Goal: Check status: Check status

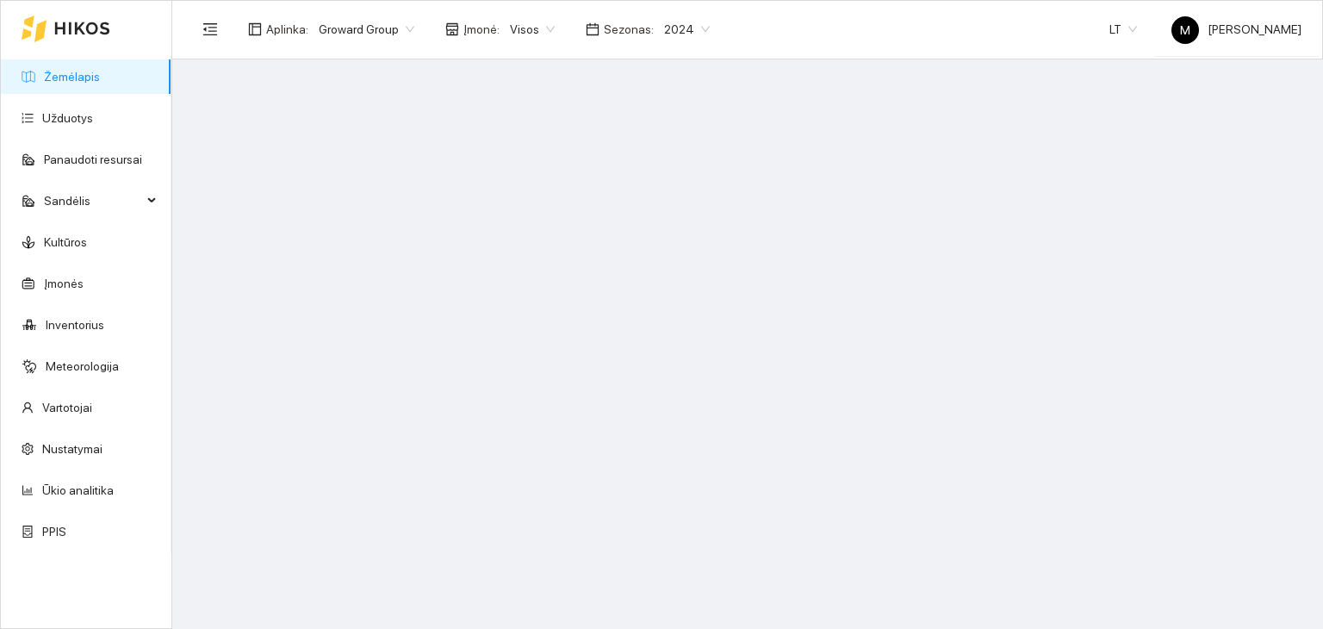
click at [666, 28] on span "2024" at bounding box center [687, 29] width 46 height 26
click at [669, 221] on div "2026" at bounding box center [673, 228] width 44 height 19
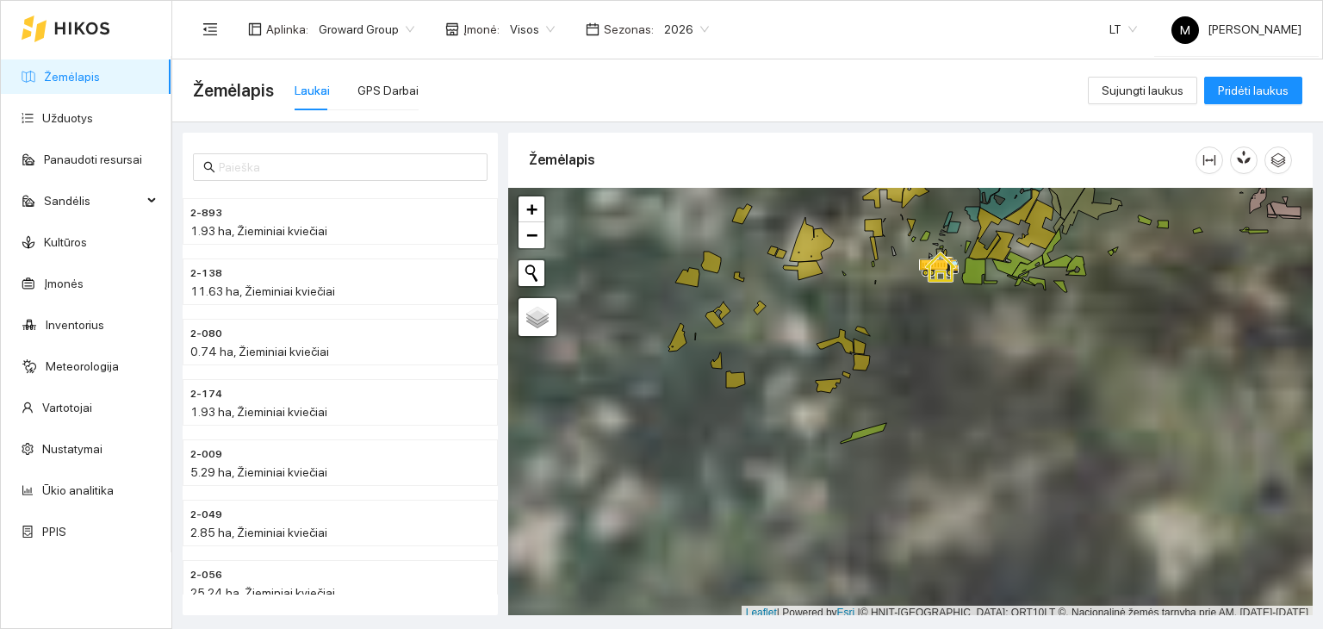
scroll to position [4, 0]
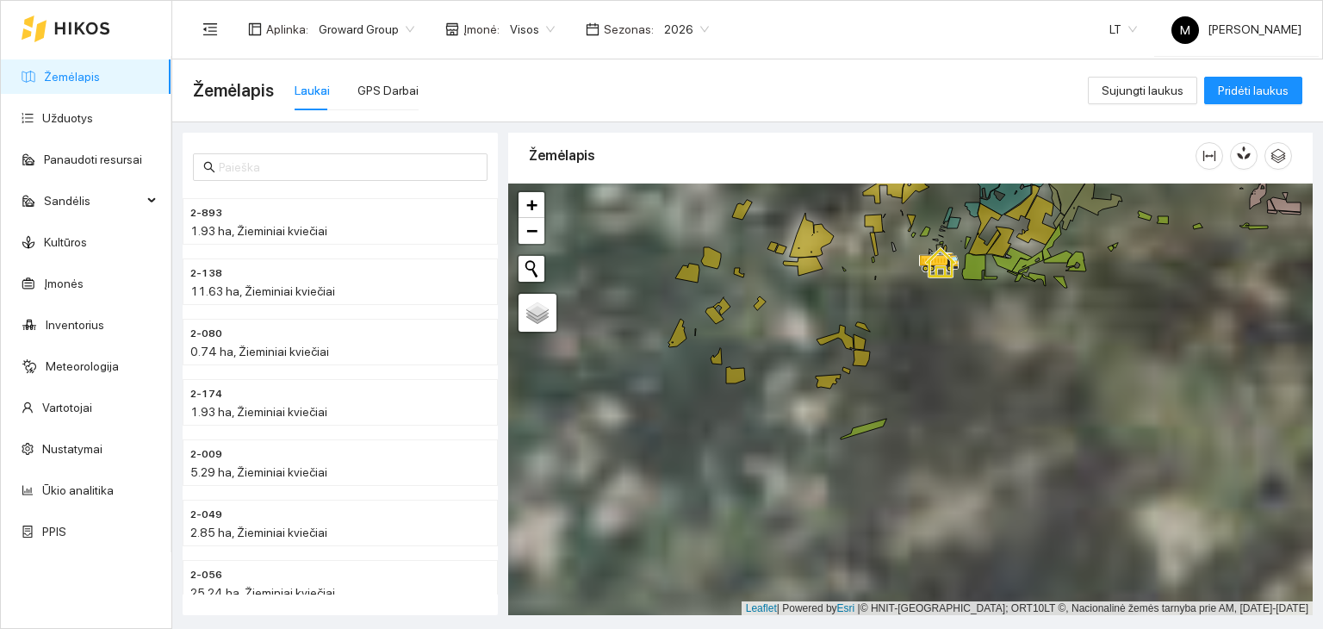
drag, startPoint x: 968, startPoint y: 338, endPoint x: 865, endPoint y: 570, distance: 253.4
click at [865, 570] on div at bounding box center [910, 400] width 805 height 433
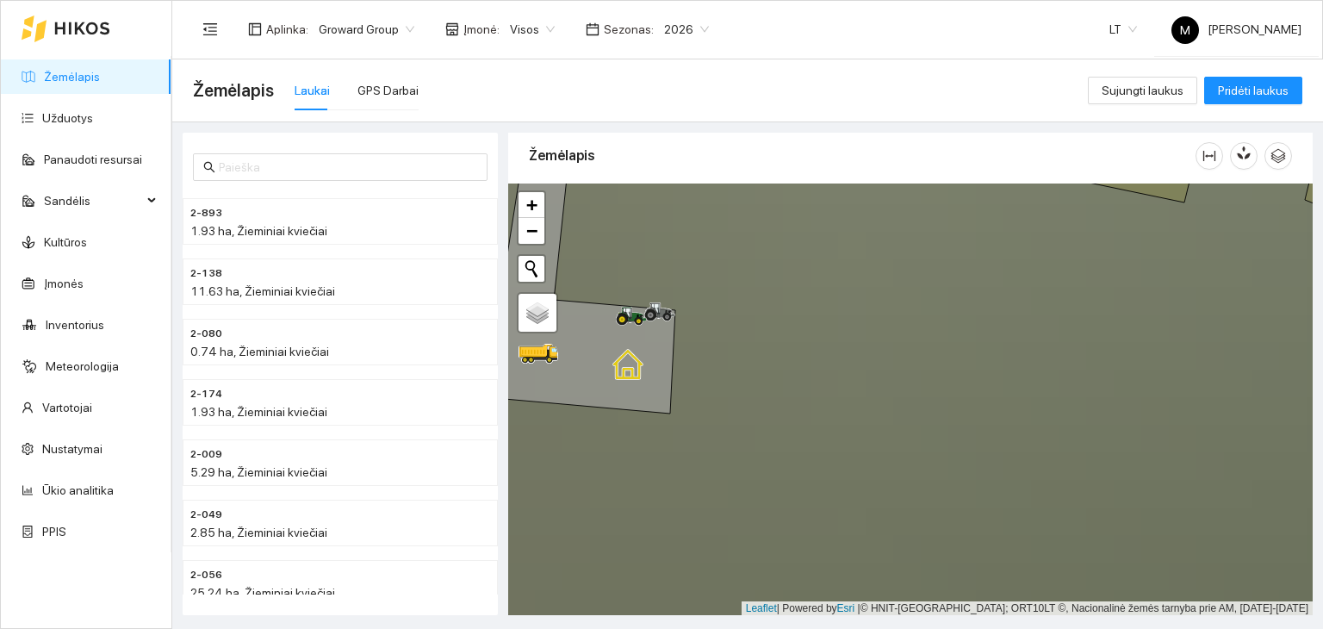
drag, startPoint x: 676, startPoint y: 358, endPoint x: 758, endPoint y: 414, distance: 99.9
click at [758, 415] on div at bounding box center [910, 400] width 805 height 433
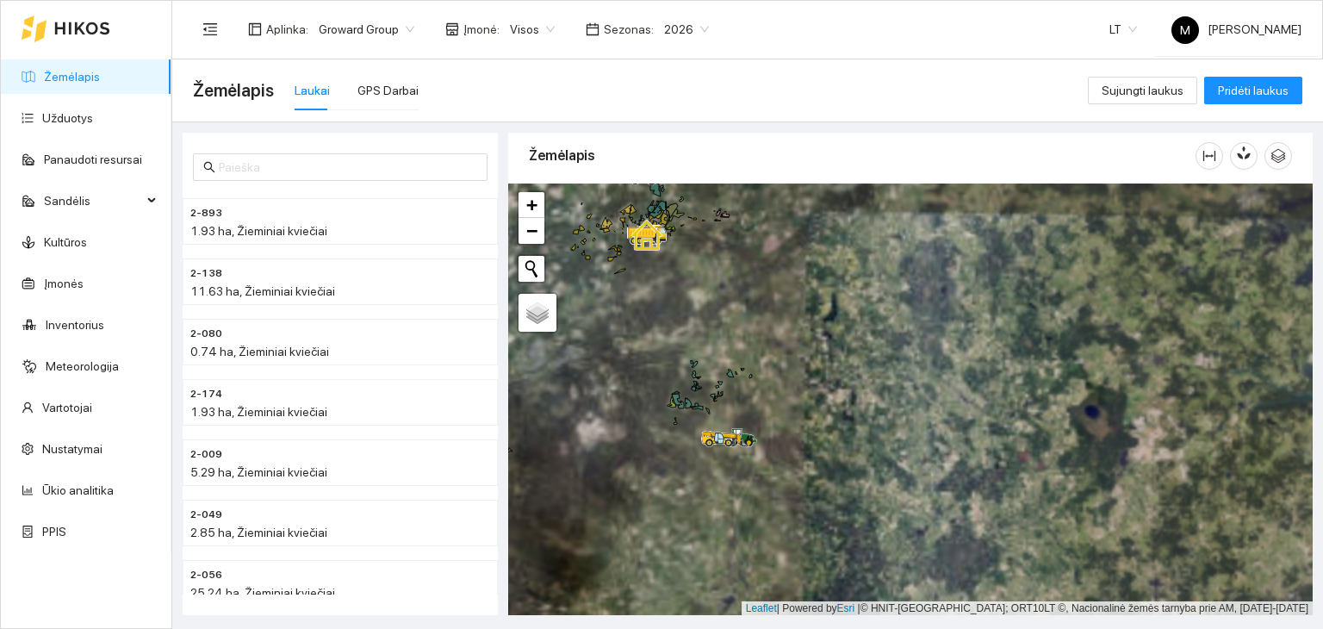
drag, startPoint x: 749, startPoint y: 498, endPoint x: 672, endPoint y: 357, distance: 160.8
click at [673, 352] on div at bounding box center [910, 400] width 805 height 433
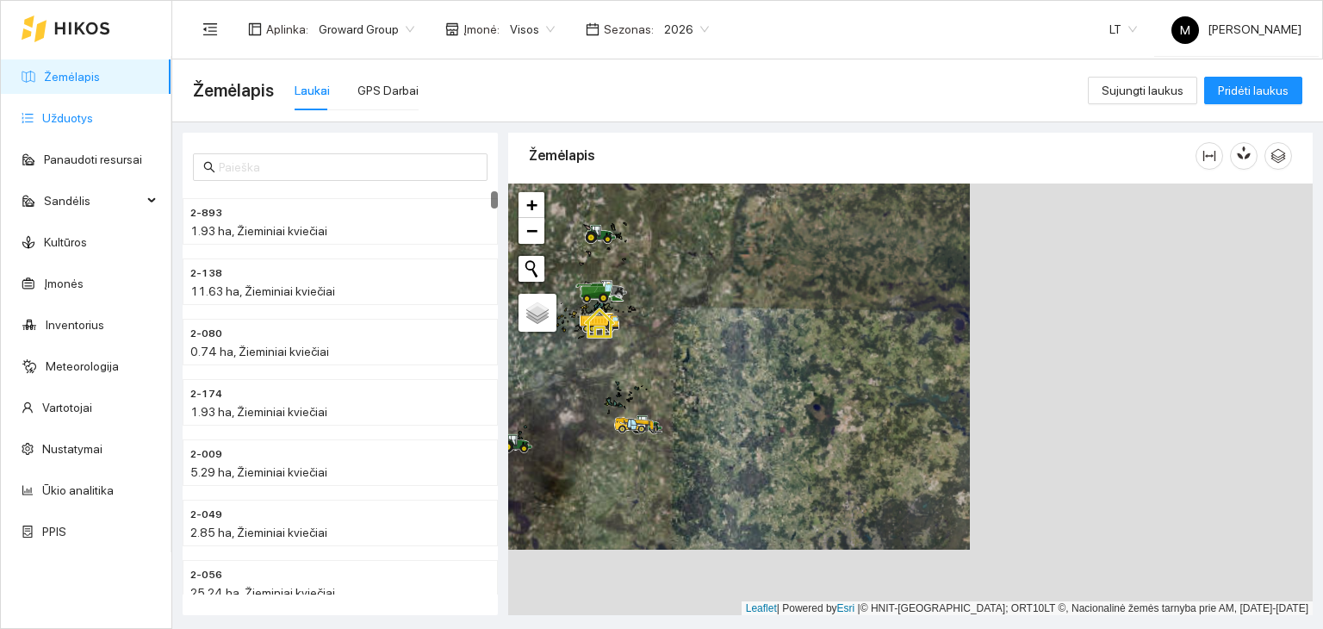
click at [42, 111] on link "Užduotys" at bounding box center [67, 118] width 51 height 14
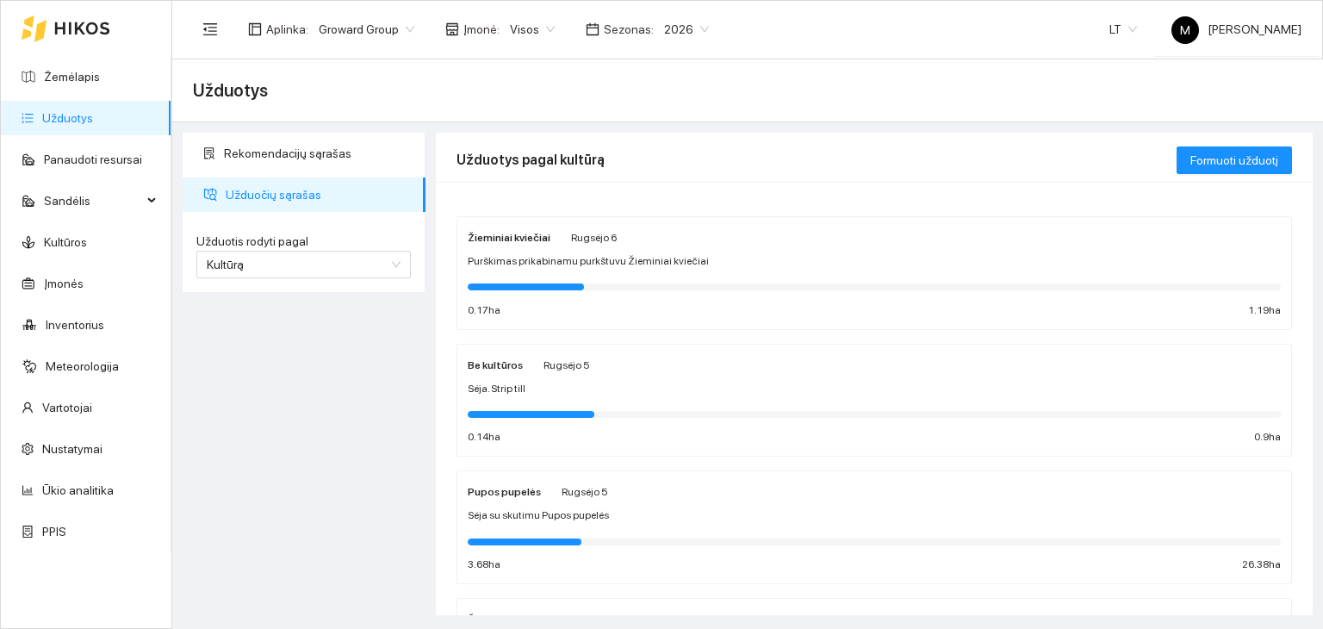
click at [551, 265] on span "Purškimas prikabinamu purkštuvu Žieminiai kviečiai" at bounding box center [588, 261] width 241 height 16
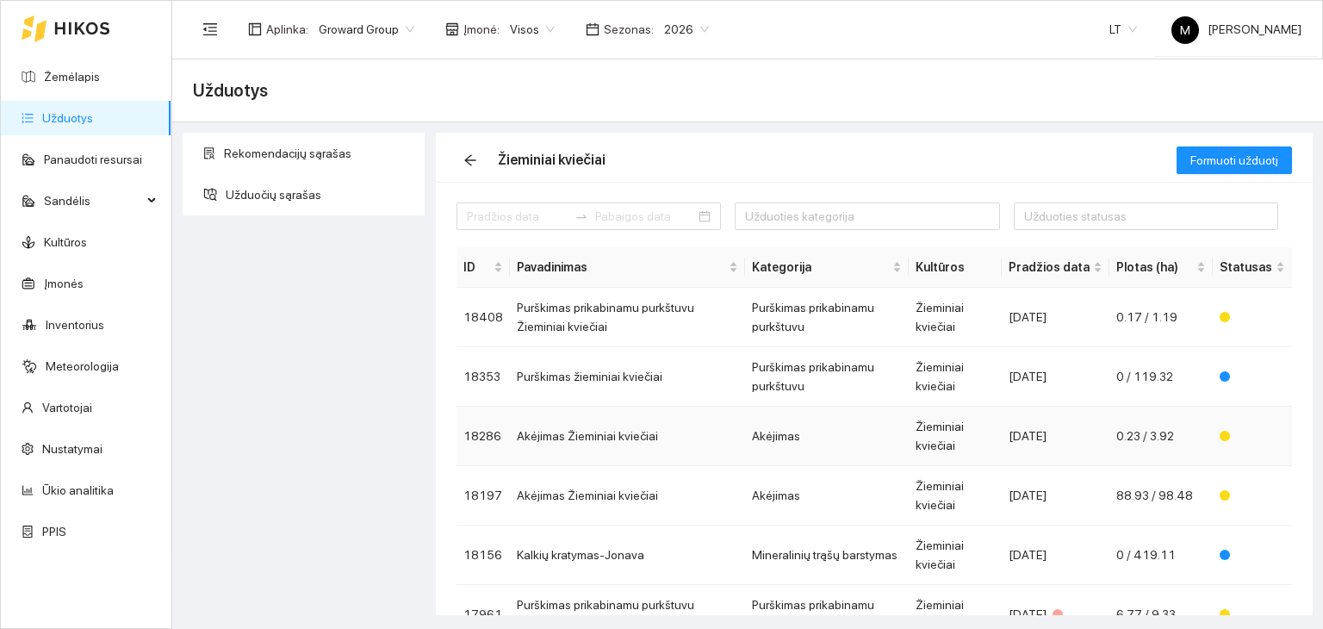
scroll to position [86, 0]
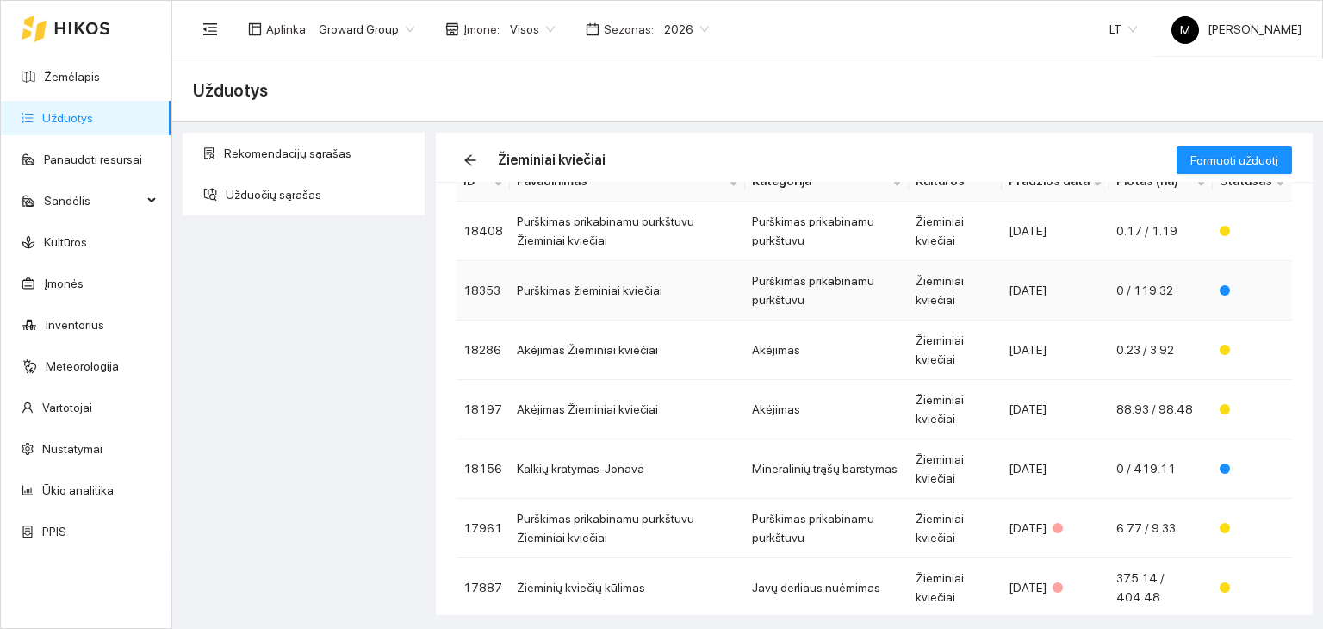
click at [702, 288] on td "Purškimas žieminiai kviečiai" at bounding box center [627, 290] width 235 height 59
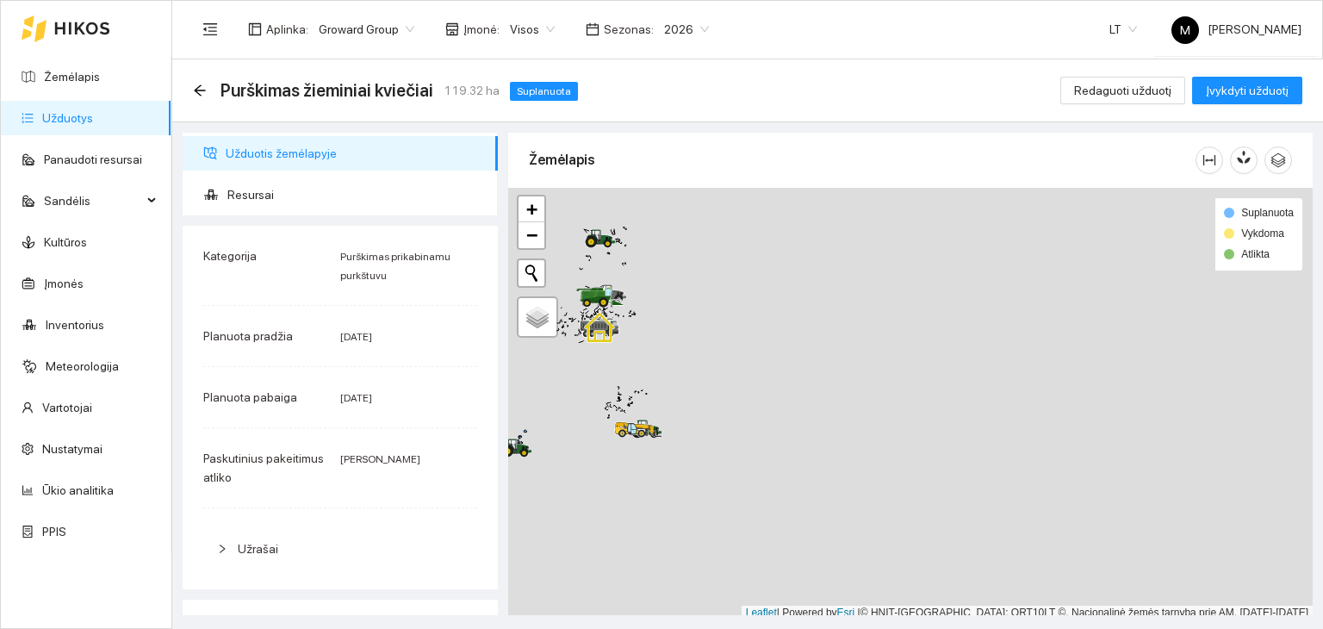
scroll to position [4, 0]
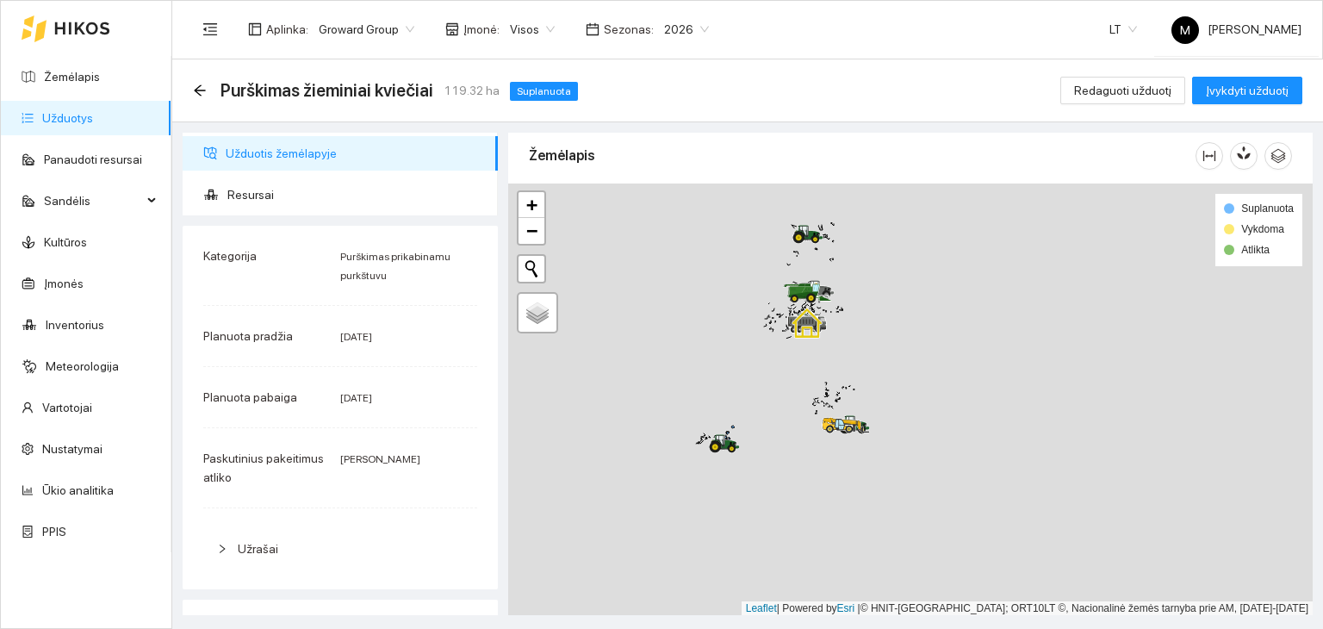
drag, startPoint x: 559, startPoint y: 400, endPoint x: 772, endPoint y: 401, distance: 212.8
click at [767, 401] on div at bounding box center [910, 400] width 805 height 433
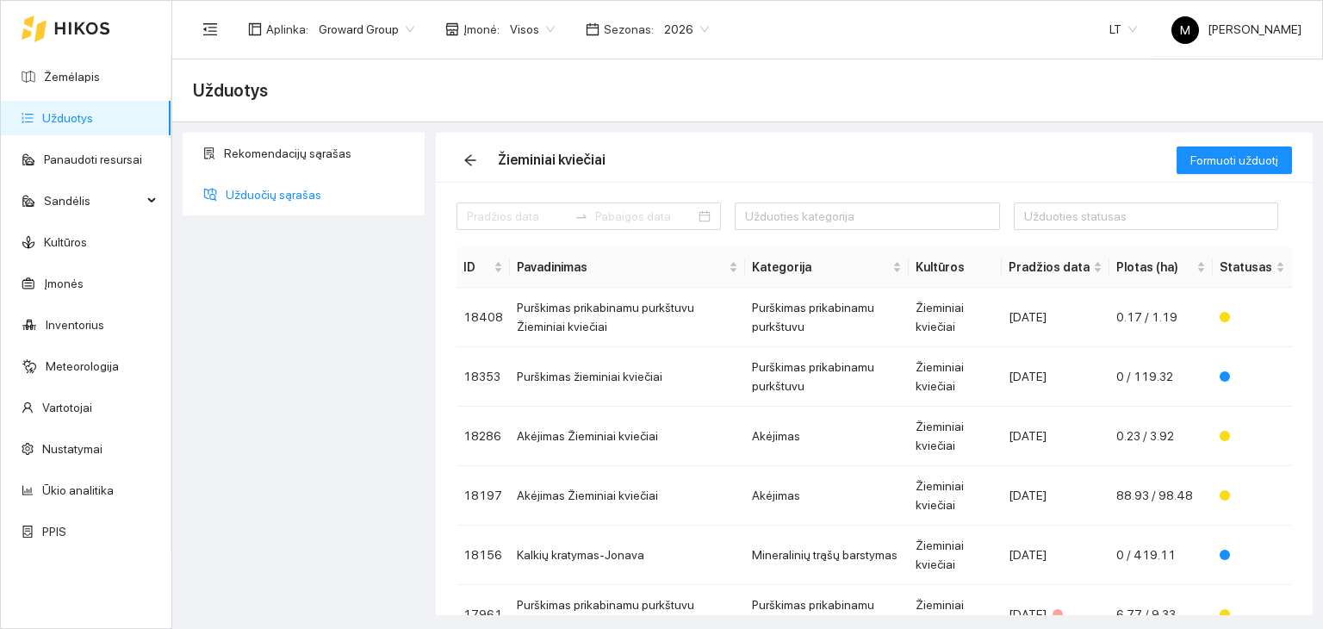
click at [246, 193] on span "Užduočių sąrašas" at bounding box center [319, 194] width 186 height 34
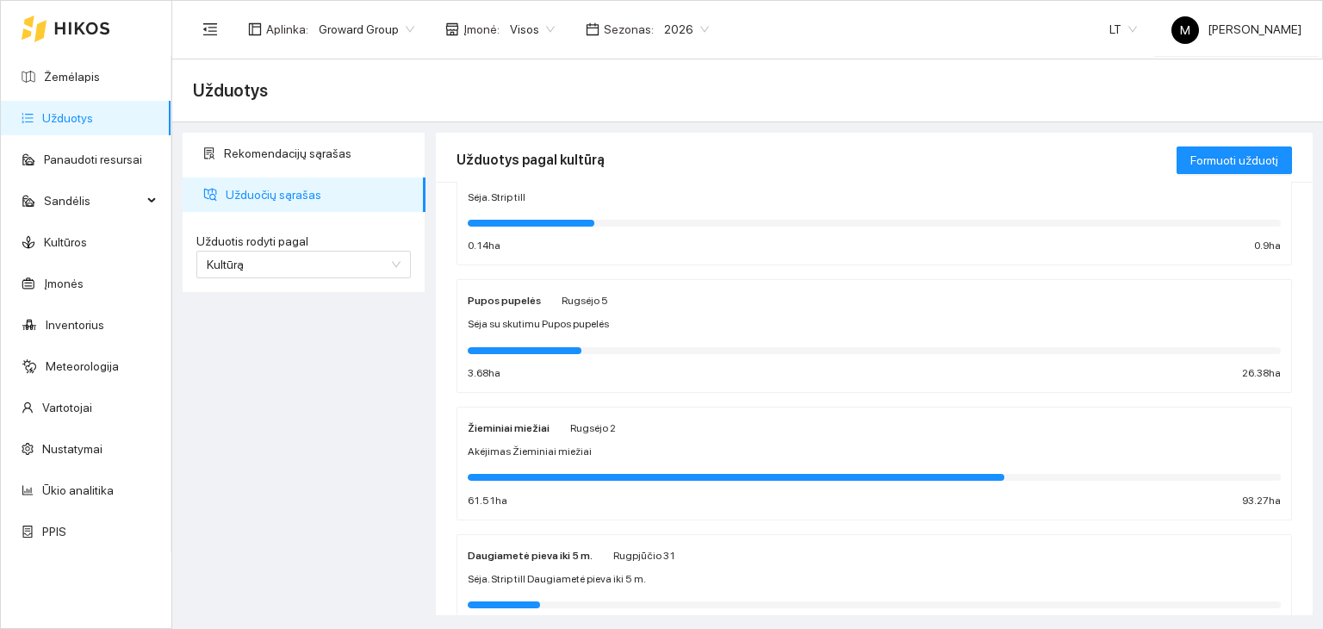
scroll to position [221, 0]
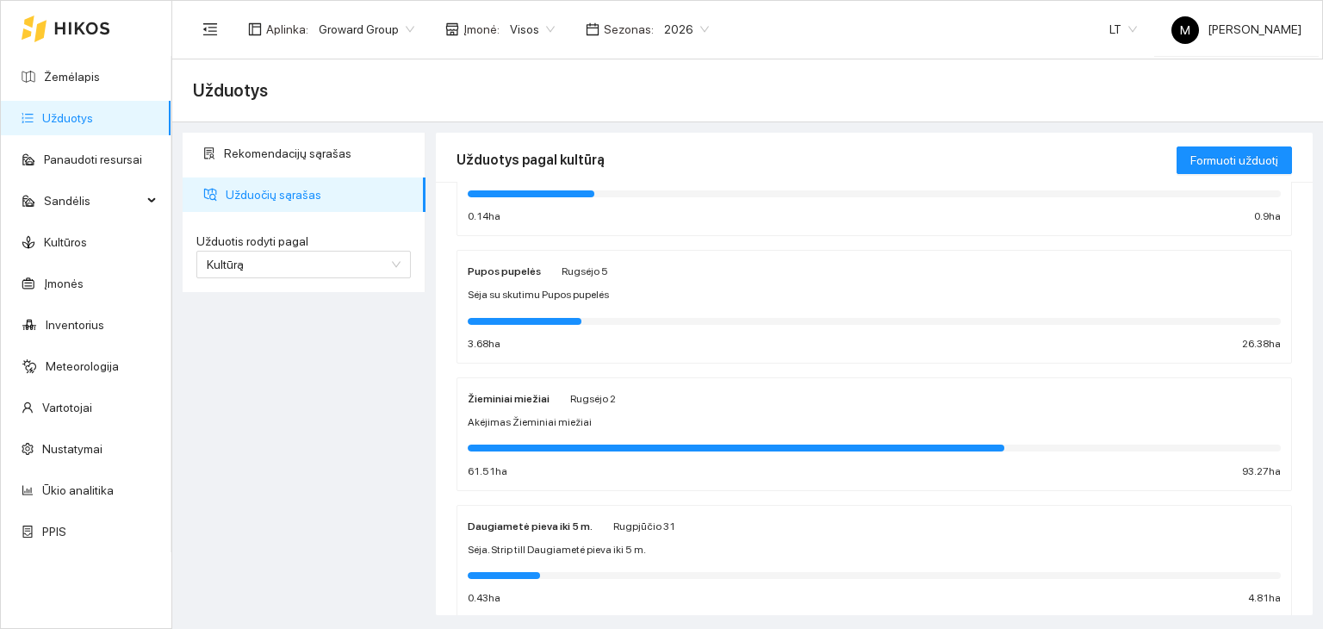
click at [525, 310] on div at bounding box center [874, 319] width 813 height 19
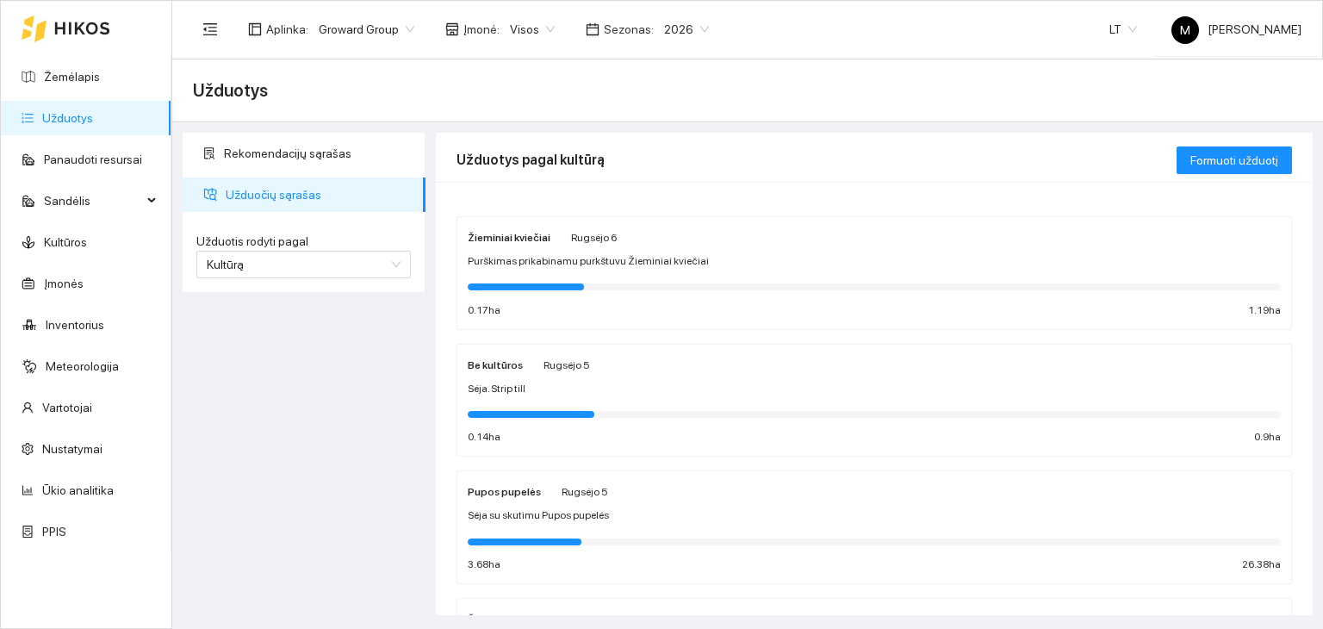
click at [489, 255] on span "Purškimas prikabinamu purkštuvu Žieminiai kviečiai" at bounding box center [588, 261] width 241 height 16
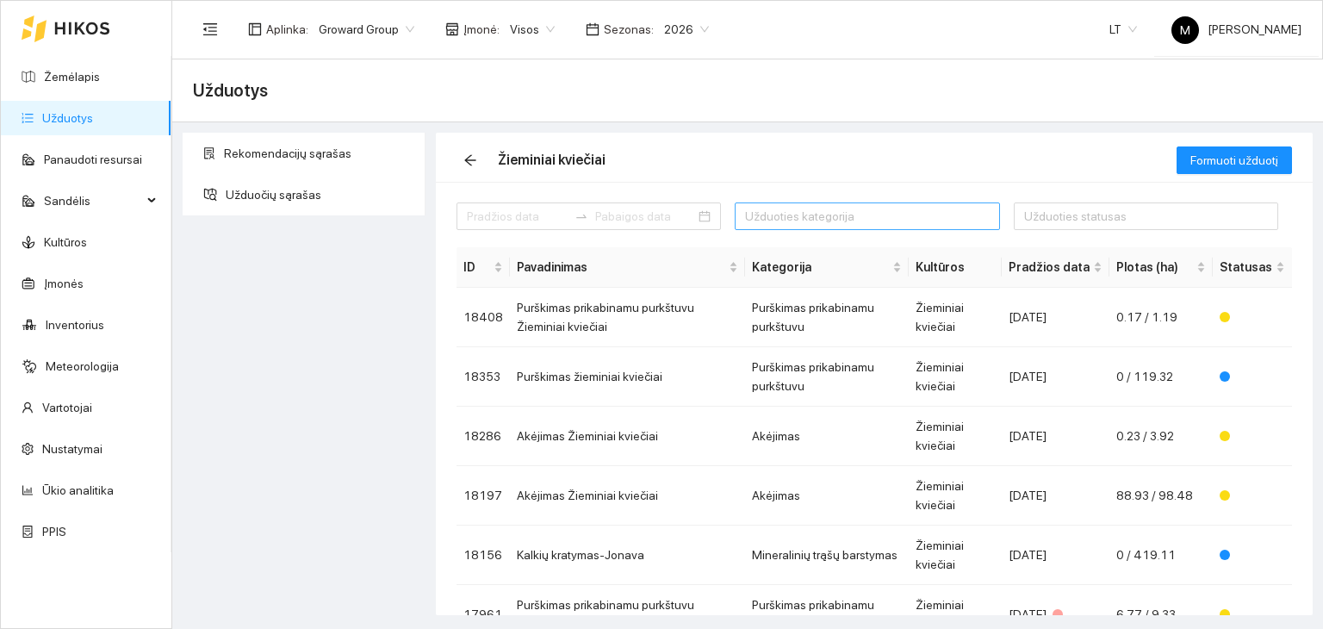
click at [816, 216] on div at bounding box center [858, 216] width 239 height 21
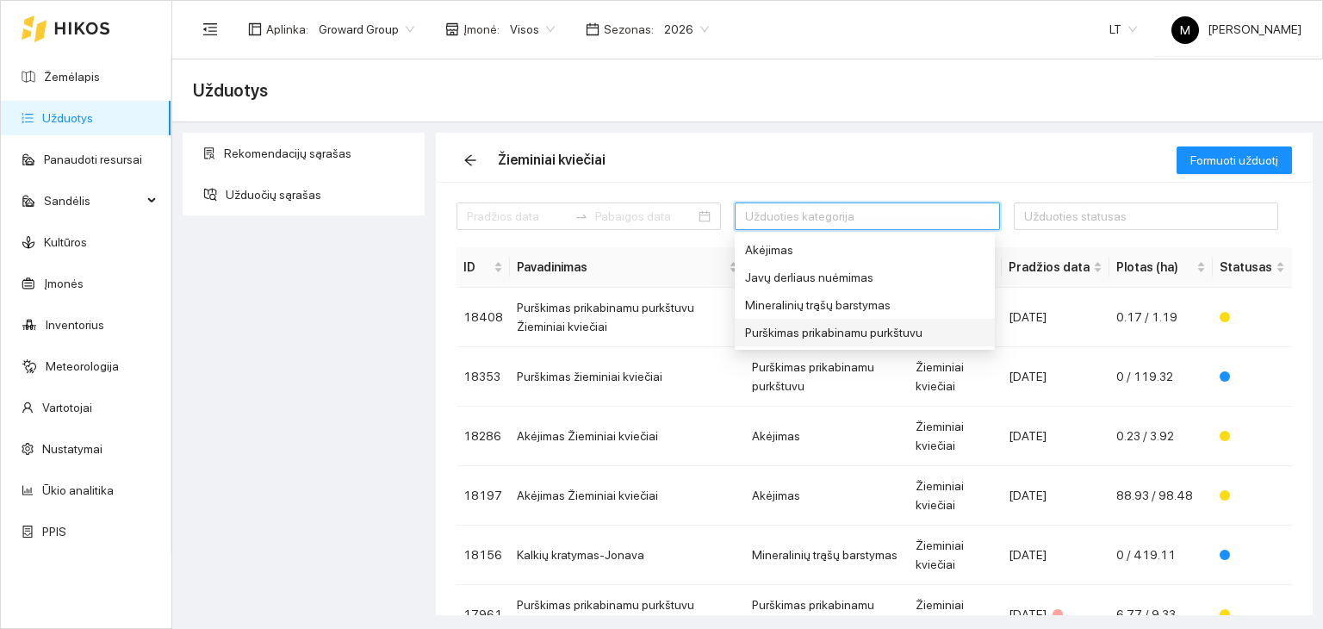
click at [813, 327] on div "Purškimas prikabinamu purkštuvu" at bounding box center [865, 332] width 240 height 19
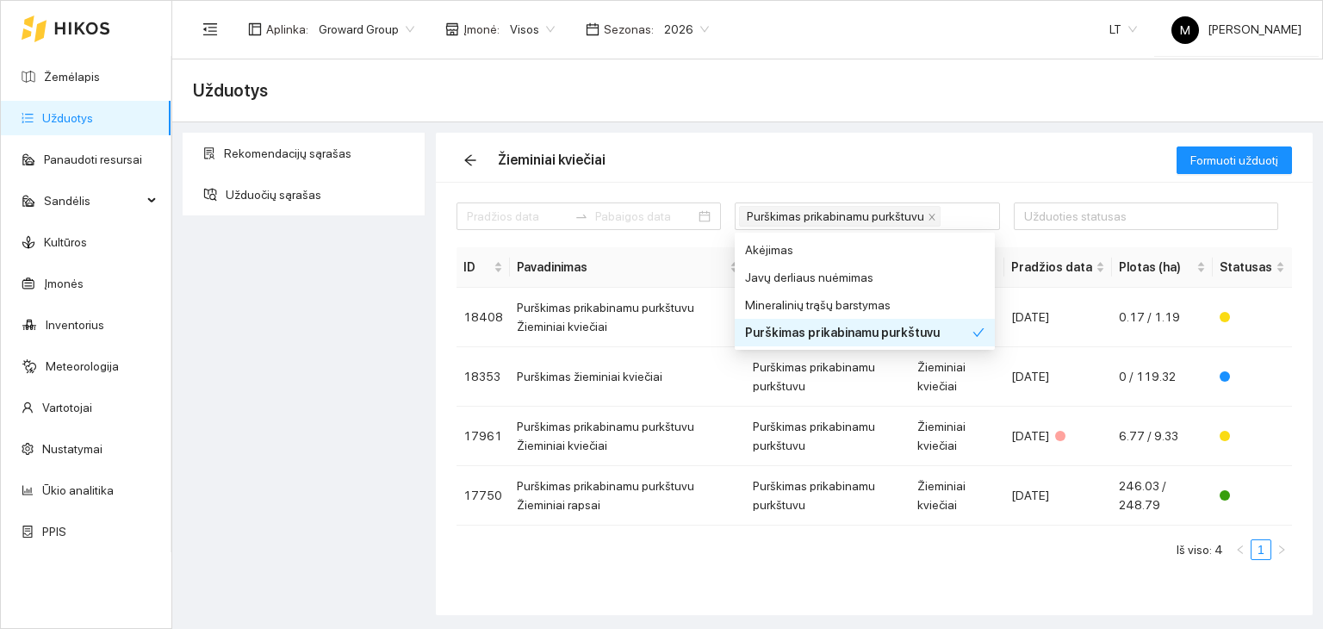
click at [662, 557] on ul "Iš viso: 4 1" at bounding box center [875, 549] width 836 height 21
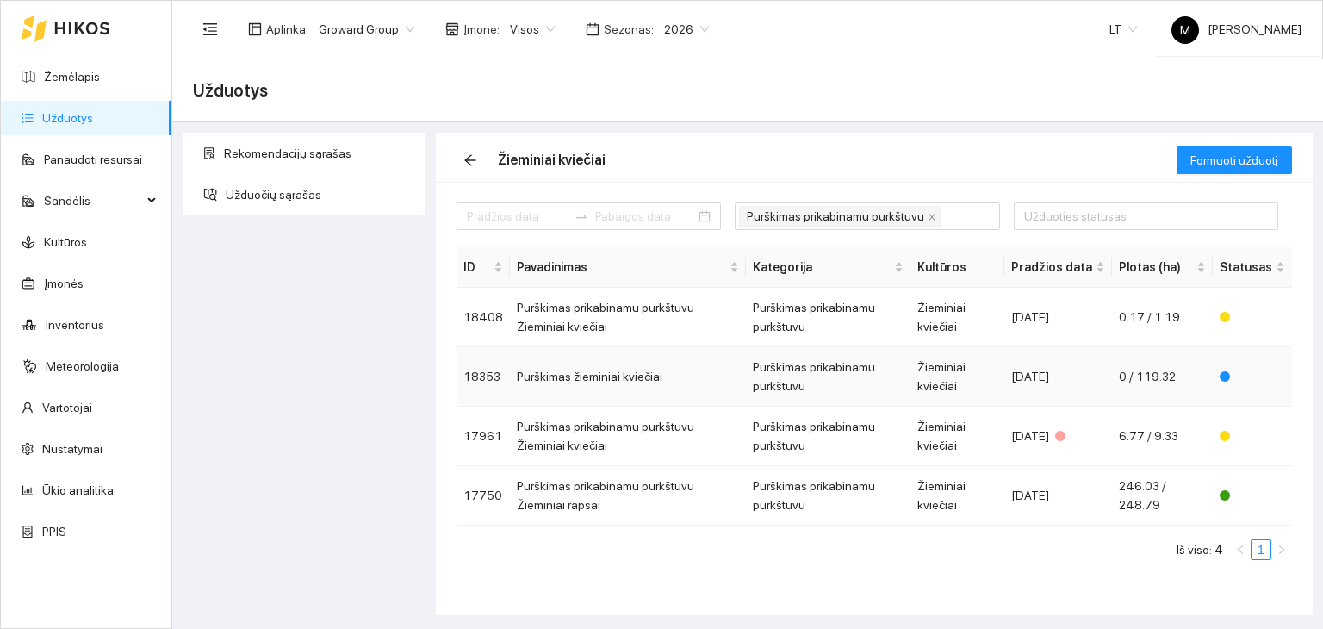
click at [619, 380] on td "Purškimas žieminiai kviečiai" at bounding box center [628, 376] width 236 height 59
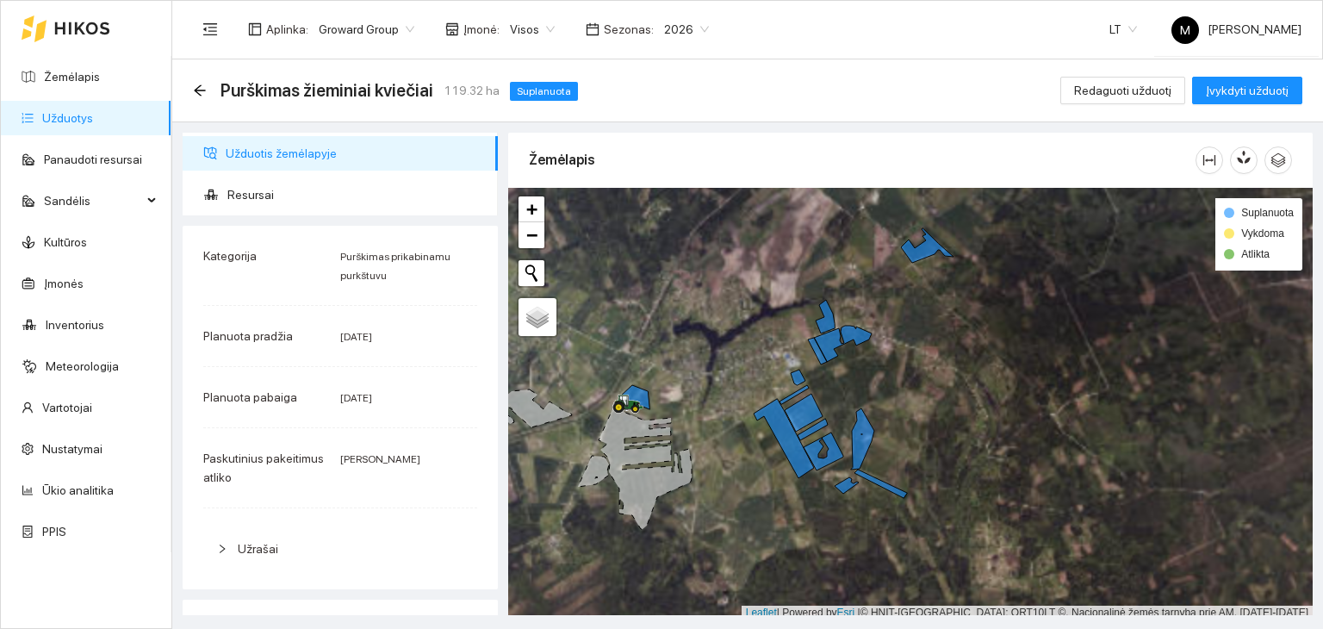
scroll to position [4, 0]
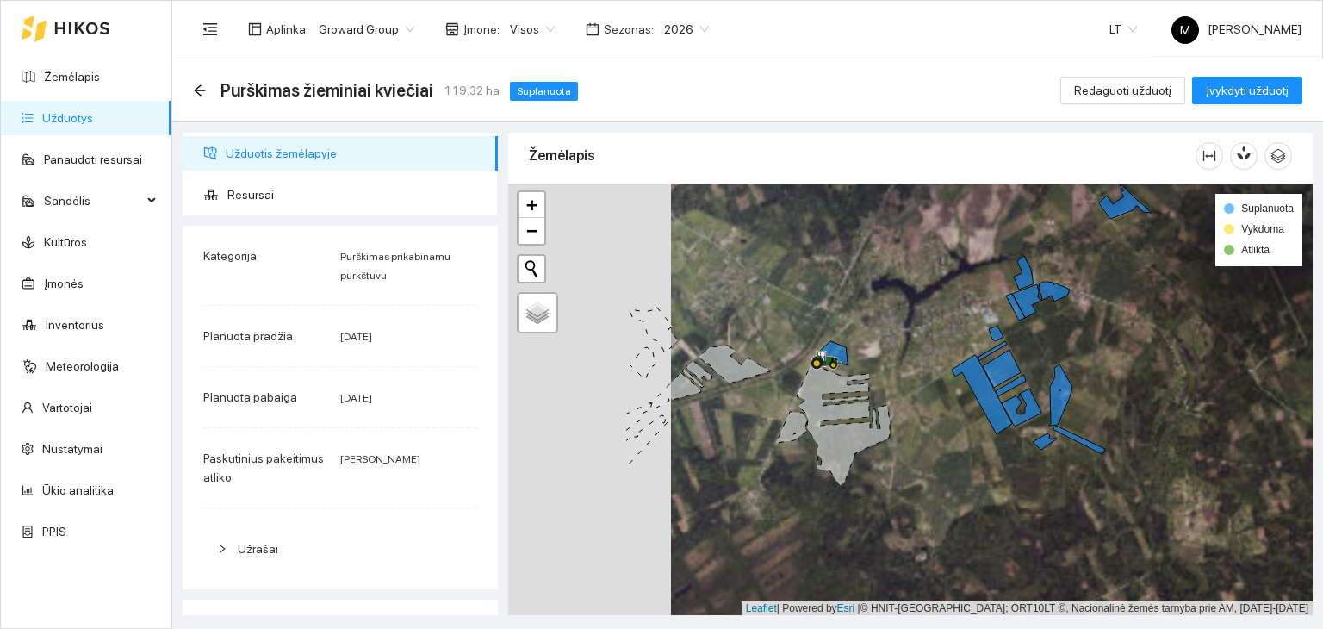
drag, startPoint x: 552, startPoint y: 466, endPoint x: 750, endPoint y: 426, distance: 202.3
click at [750, 426] on div at bounding box center [910, 400] width 805 height 433
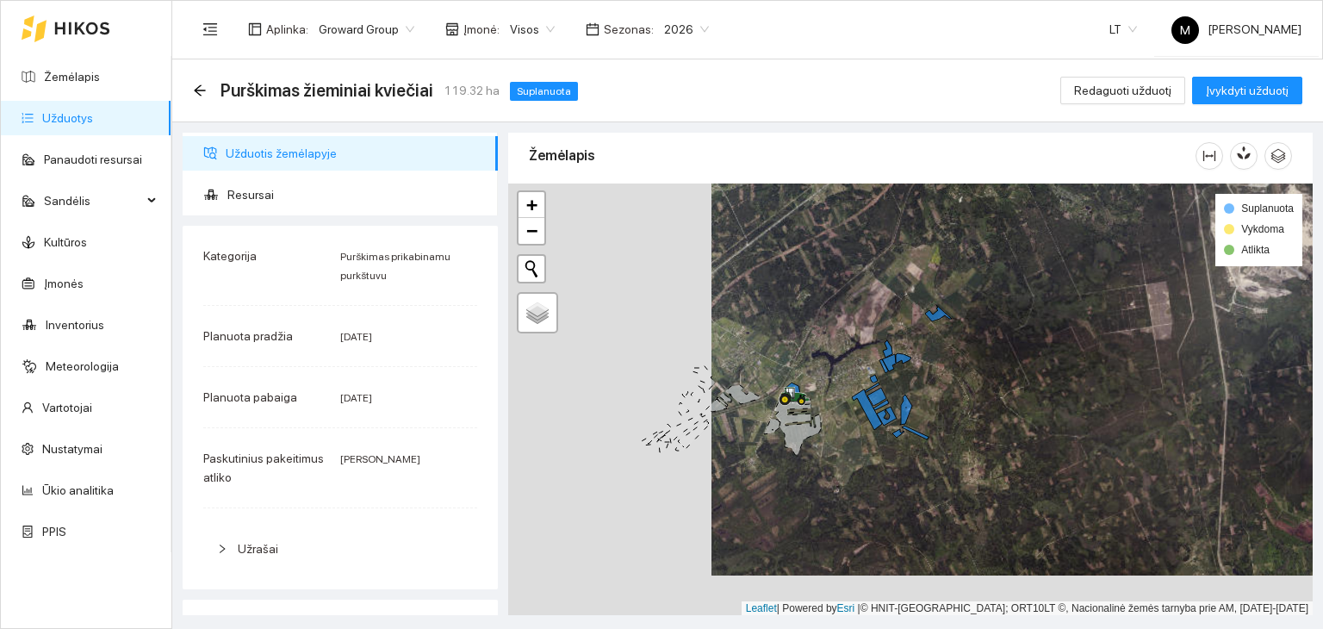
click at [93, 111] on link "Užduotys" at bounding box center [67, 118] width 51 height 14
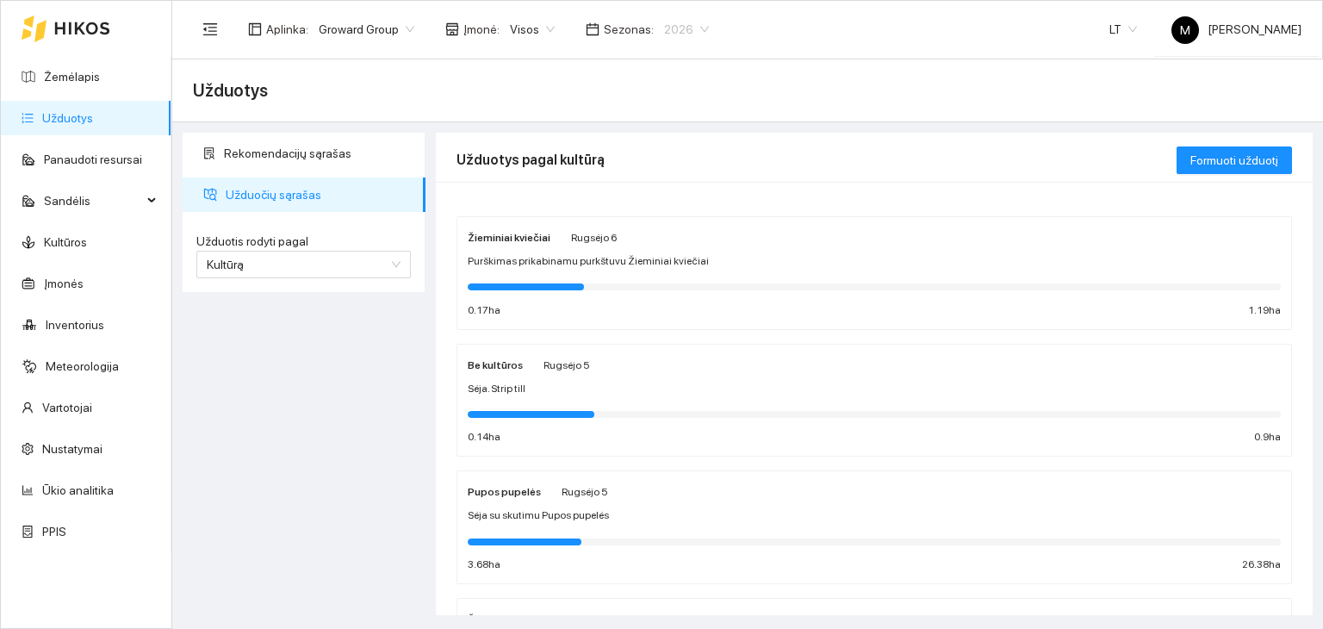
click at [654, 18] on div "2026" at bounding box center [686, 30] width 65 height 28
click at [672, 196] on div "2025" at bounding box center [673, 200] width 44 height 19
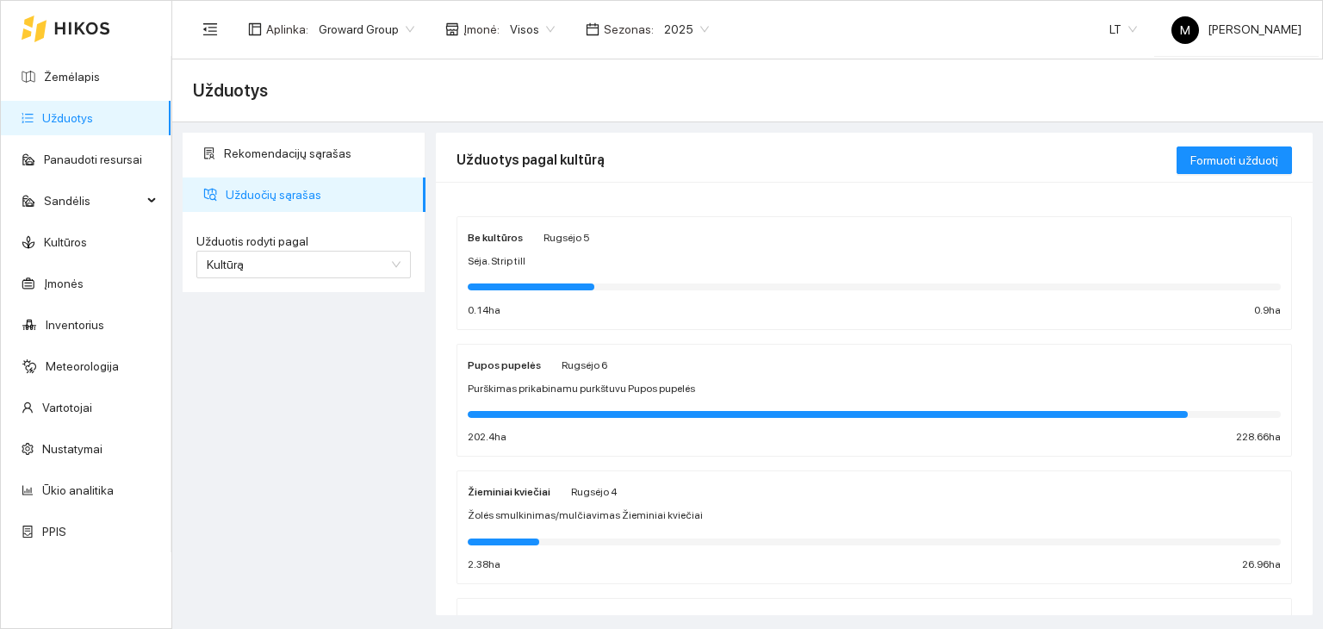
click at [569, 387] on span "Purškimas prikabinamu purkštuvu Pupos pupelės" at bounding box center [581, 389] width 227 height 16
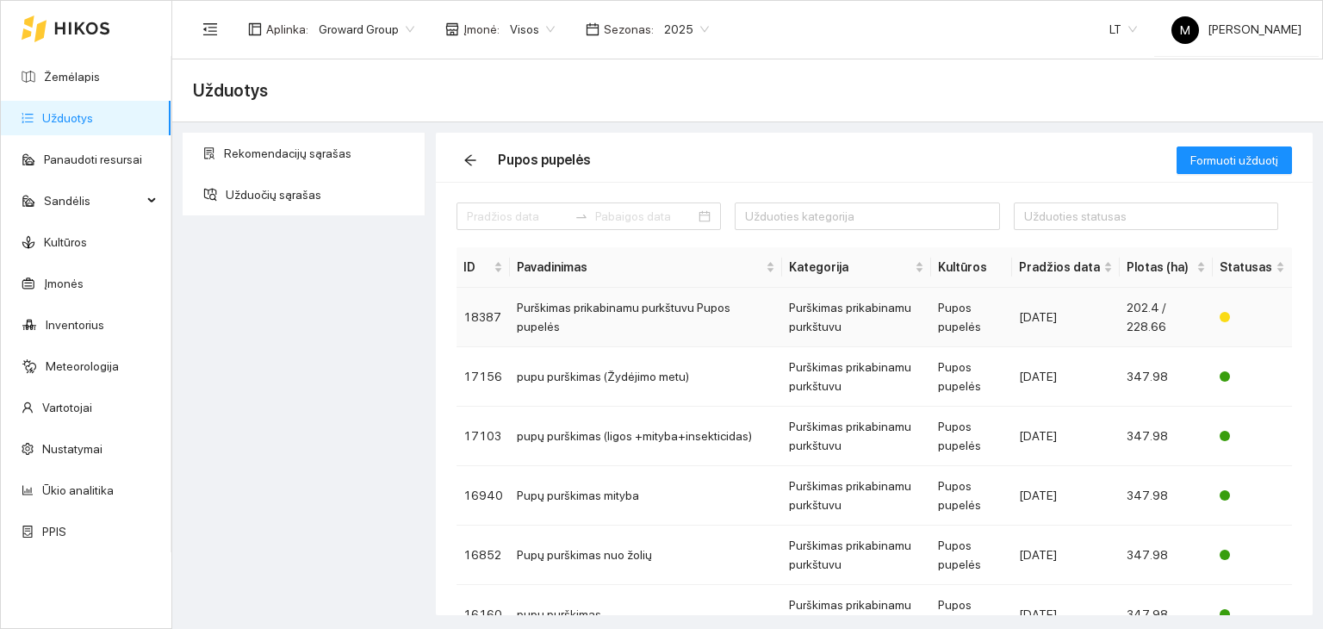
click at [670, 327] on td "Purškimas prikabinamu purkštuvu Pupos pupelės" at bounding box center [646, 317] width 272 height 59
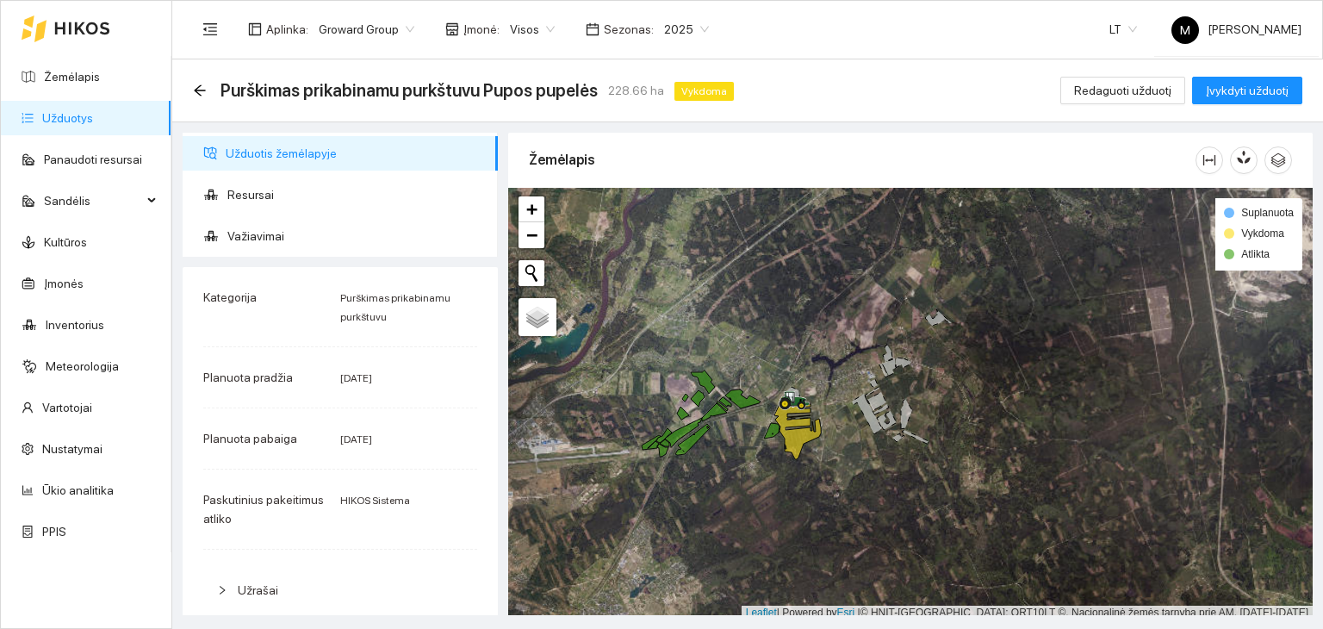
click at [93, 111] on link "Užduotys" at bounding box center [67, 118] width 51 height 14
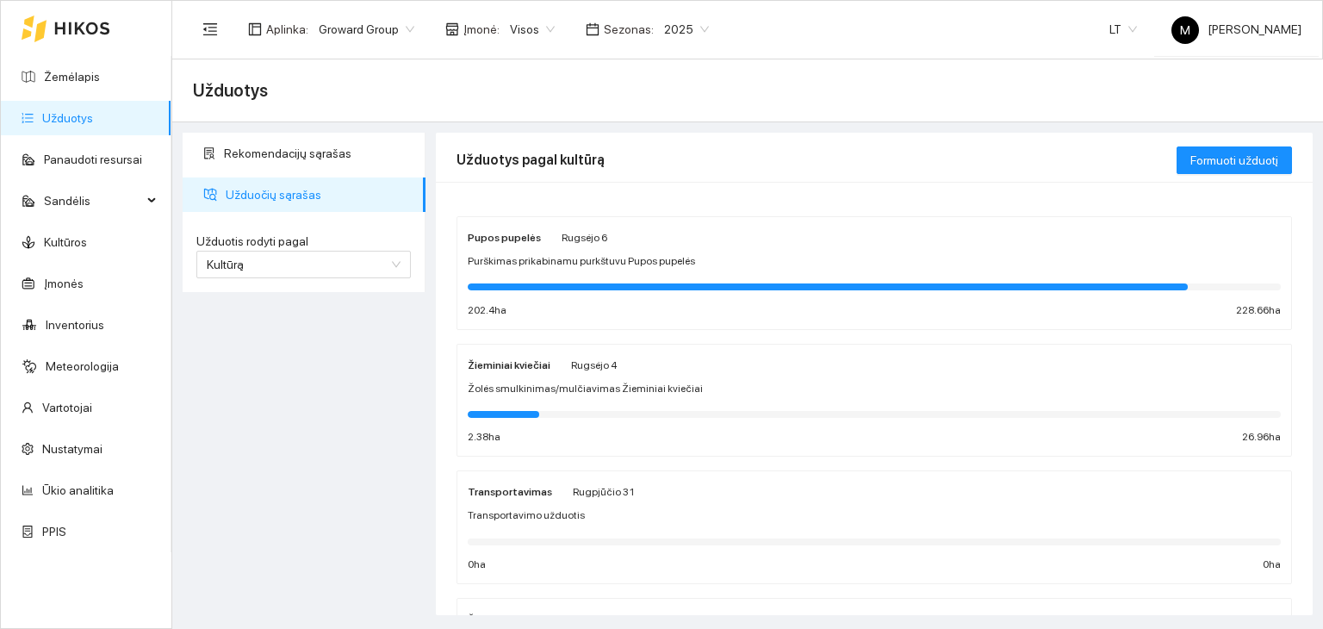
click at [654, 22] on div "2025" at bounding box center [686, 30] width 65 height 28
click at [676, 224] on div "2026" at bounding box center [673, 228] width 44 height 19
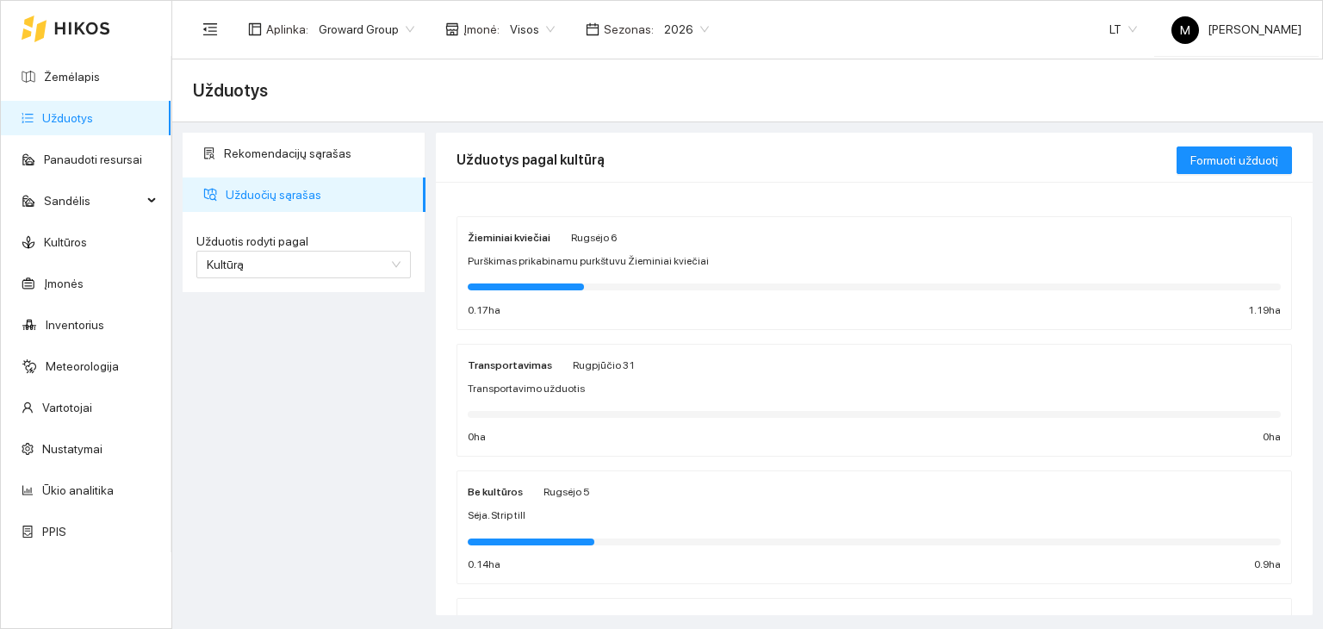
click at [546, 278] on div at bounding box center [874, 286] width 813 height 19
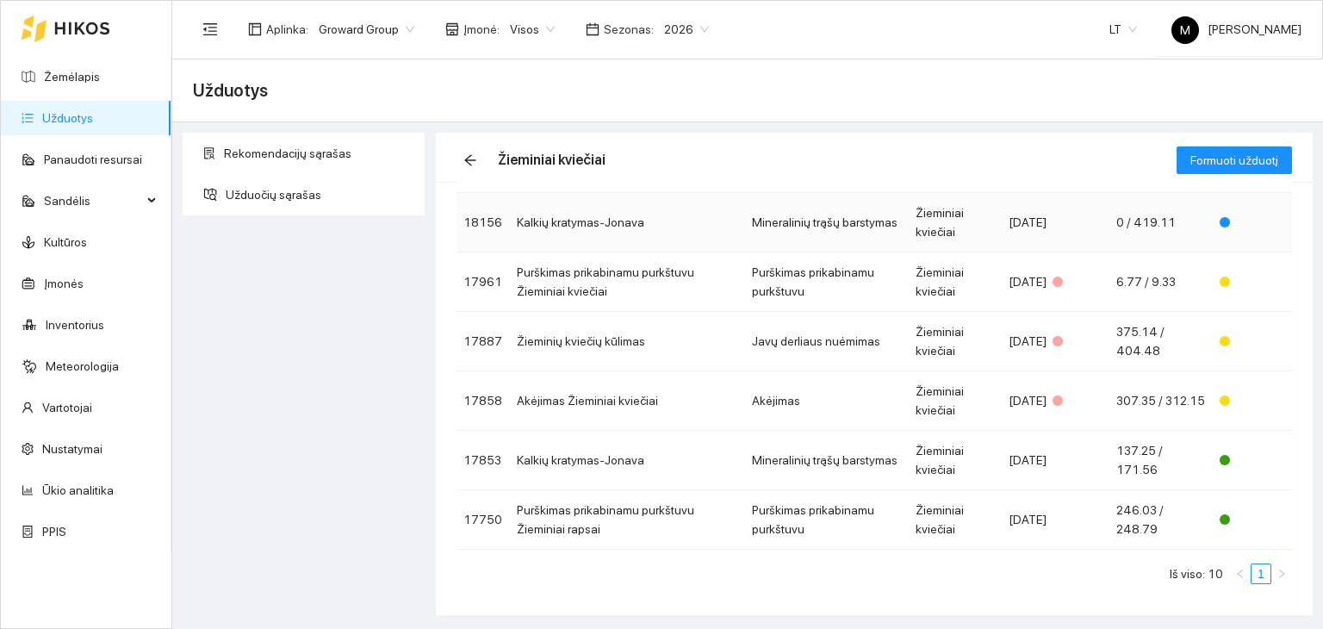
scroll to position [334, 0]
click at [676, 287] on td "Purškimas prikabinamu purkštuvu Žieminiai kviečiai" at bounding box center [627, 280] width 235 height 59
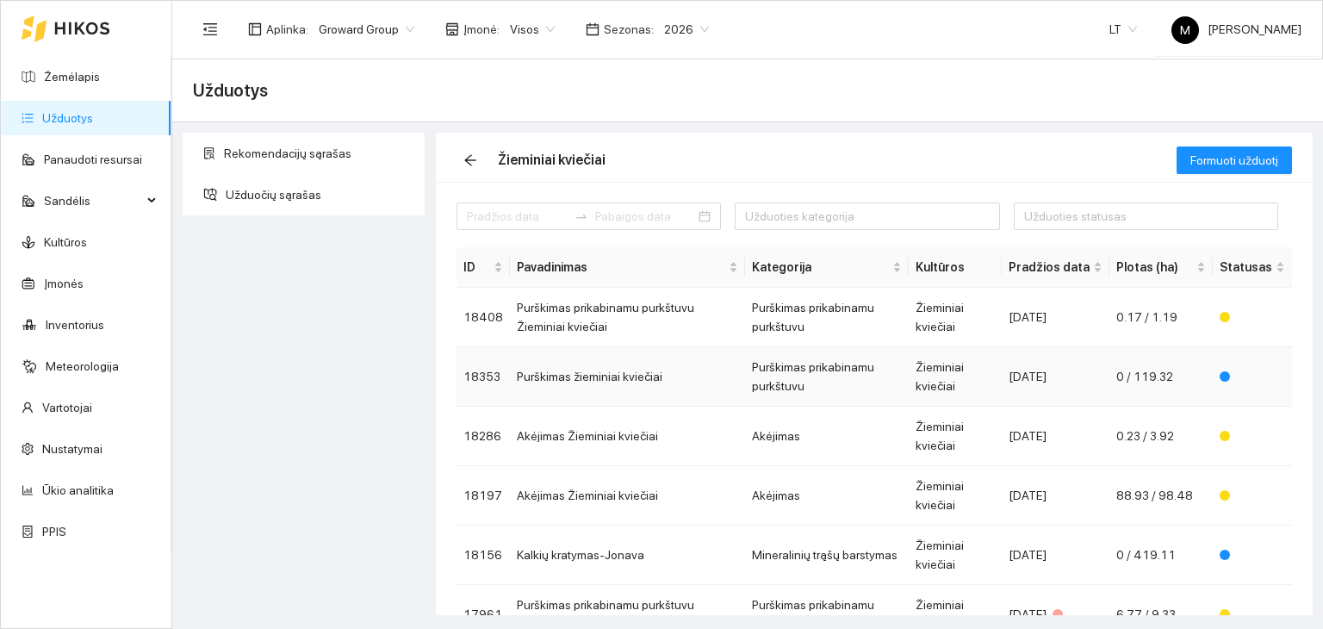
click at [579, 377] on td "Purškimas žieminiai kviečiai" at bounding box center [627, 376] width 235 height 59
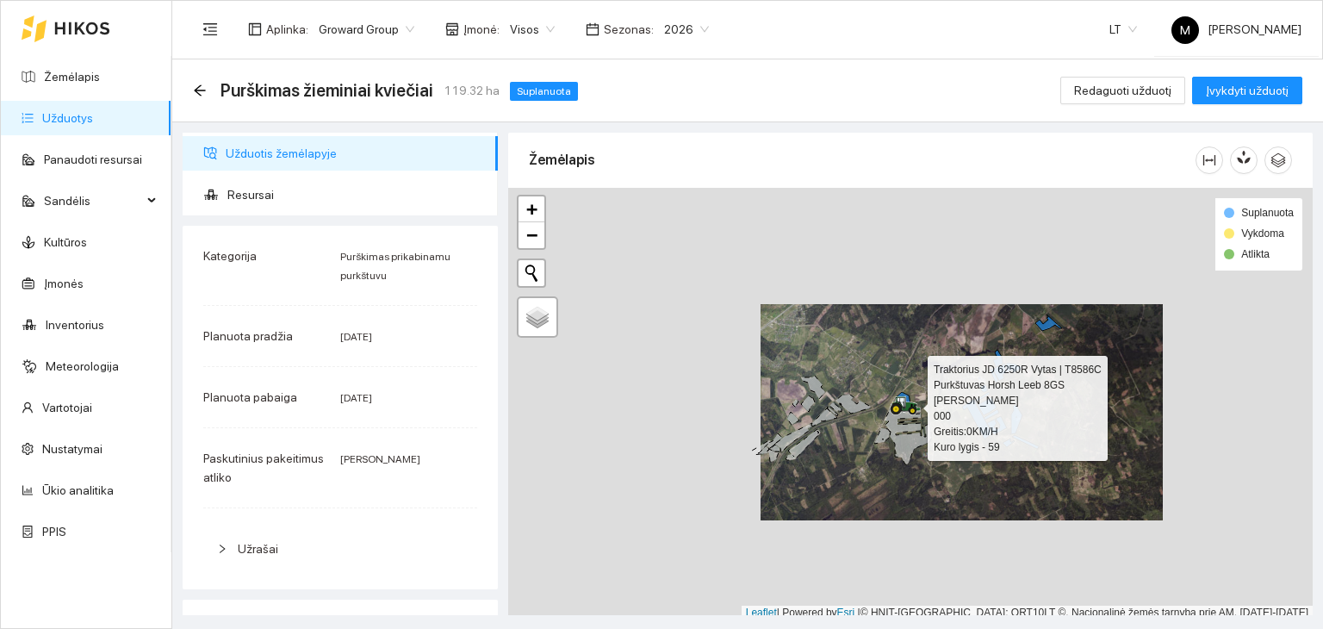
scroll to position [4, 0]
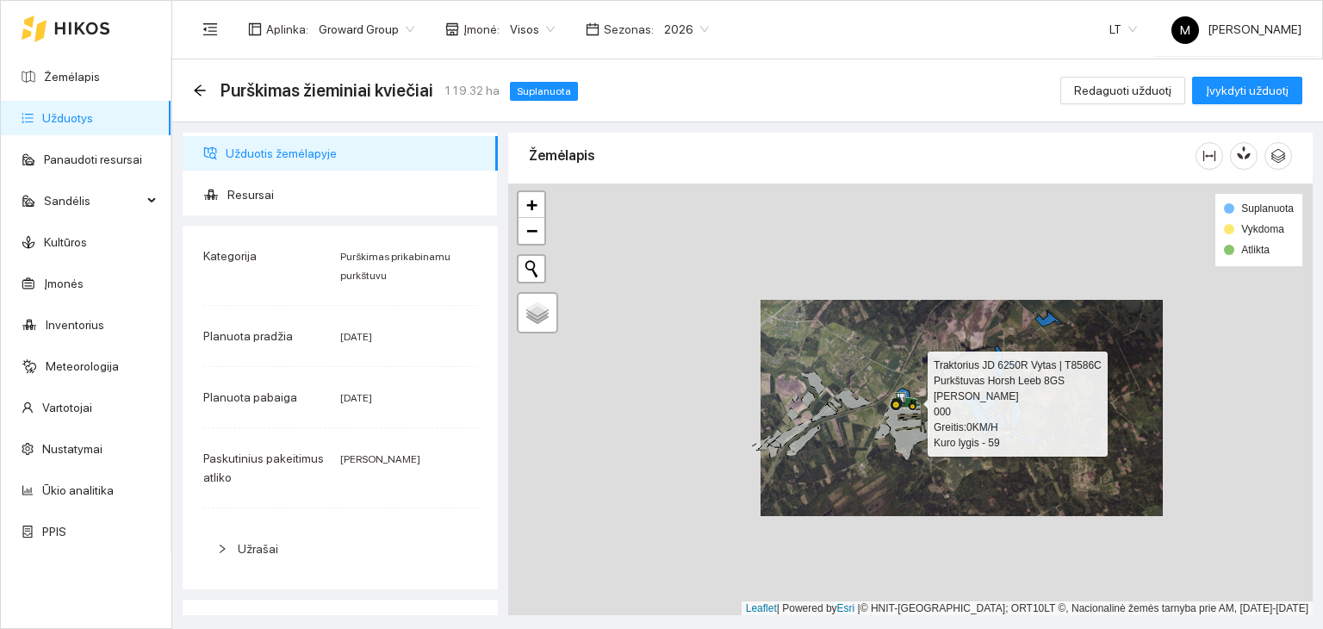
click at [824, 339] on div at bounding box center [910, 400] width 805 height 433
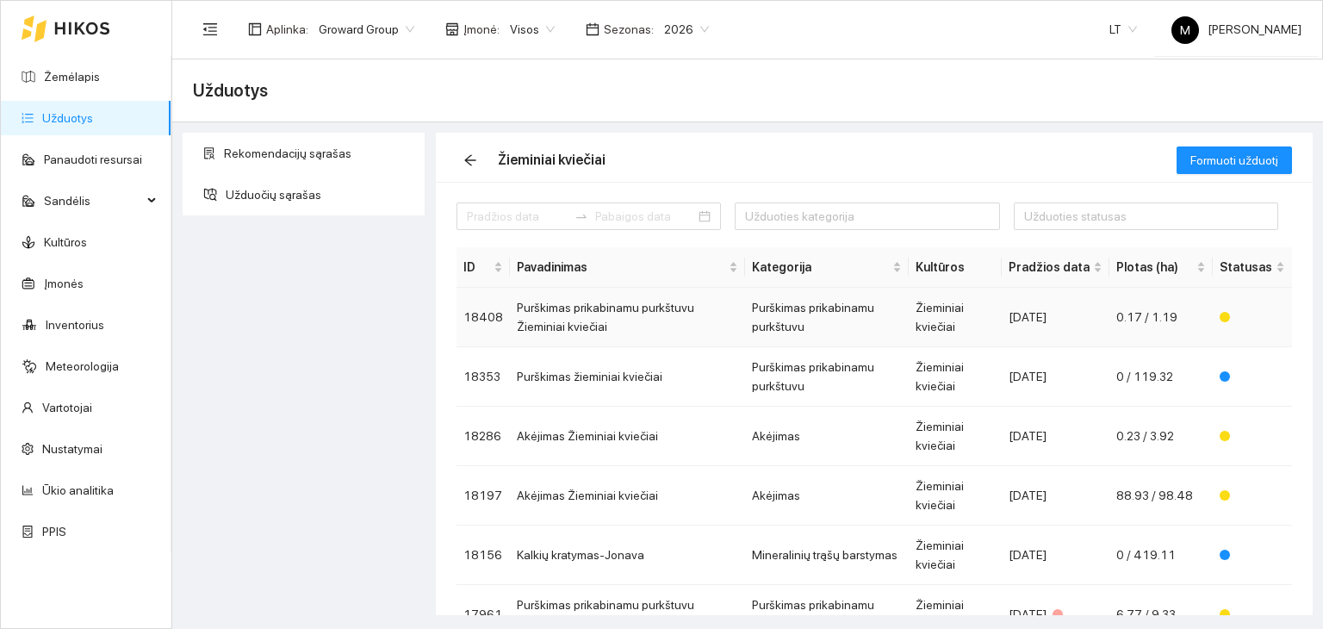
click at [592, 321] on td "Purškimas prikabinamu purkštuvu Žieminiai kviečiai" at bounding box center [627, 317] width 235 height 59
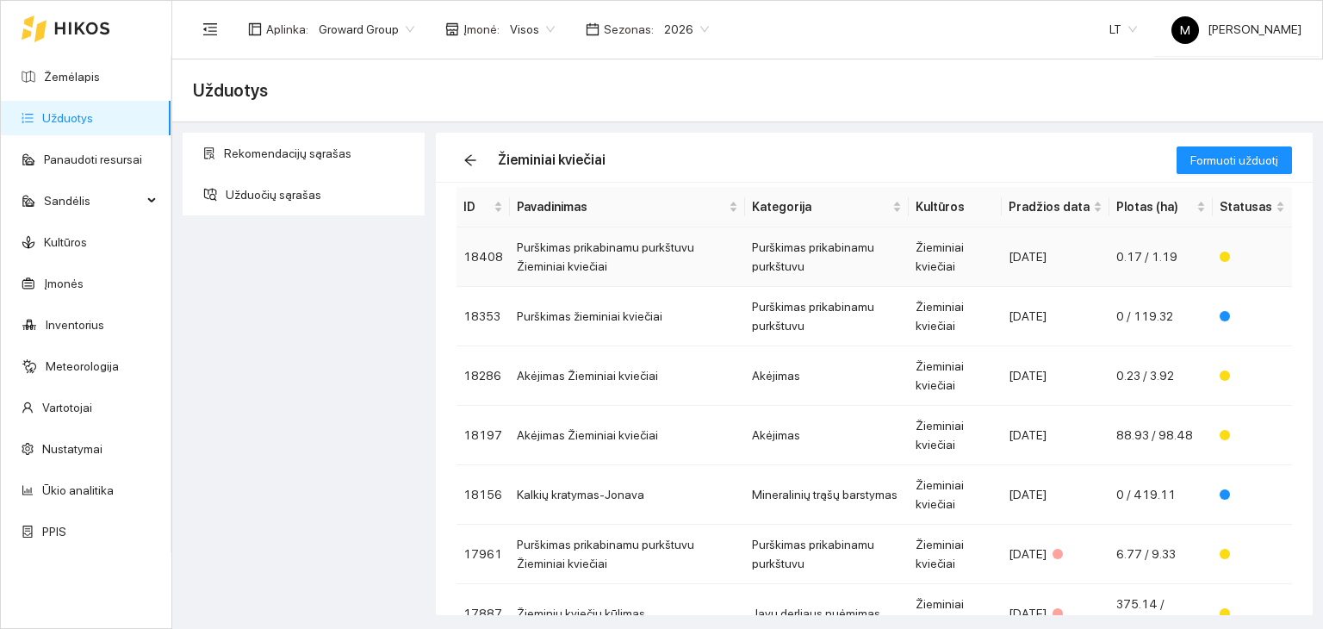
scroll to position [86, 0]
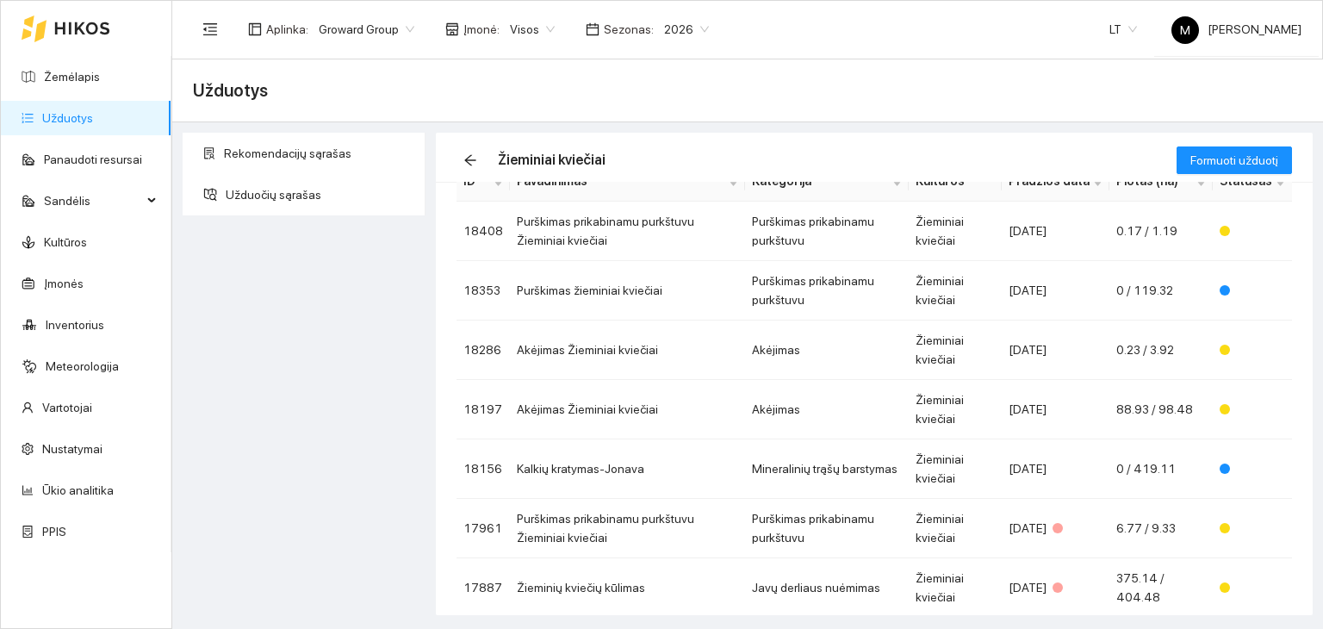
click at [93, 118] on link "Užduotys" at bounding box center [67, 118] width 51 height 14
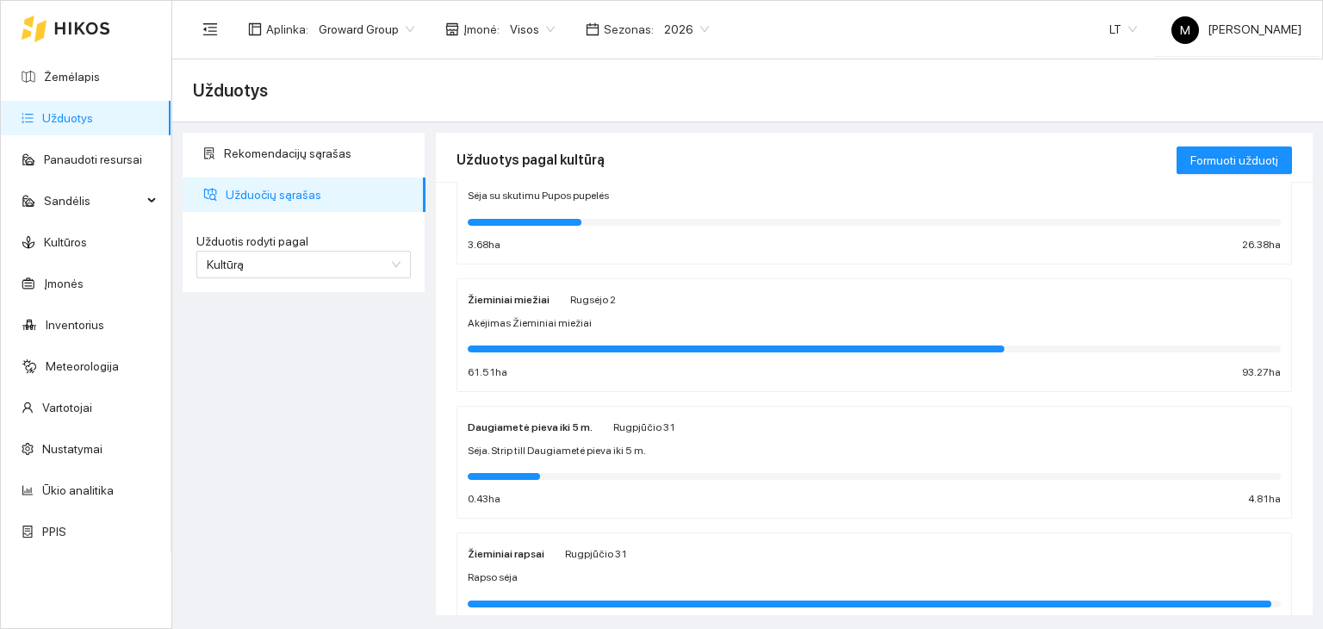
scroll to position [345, 0]
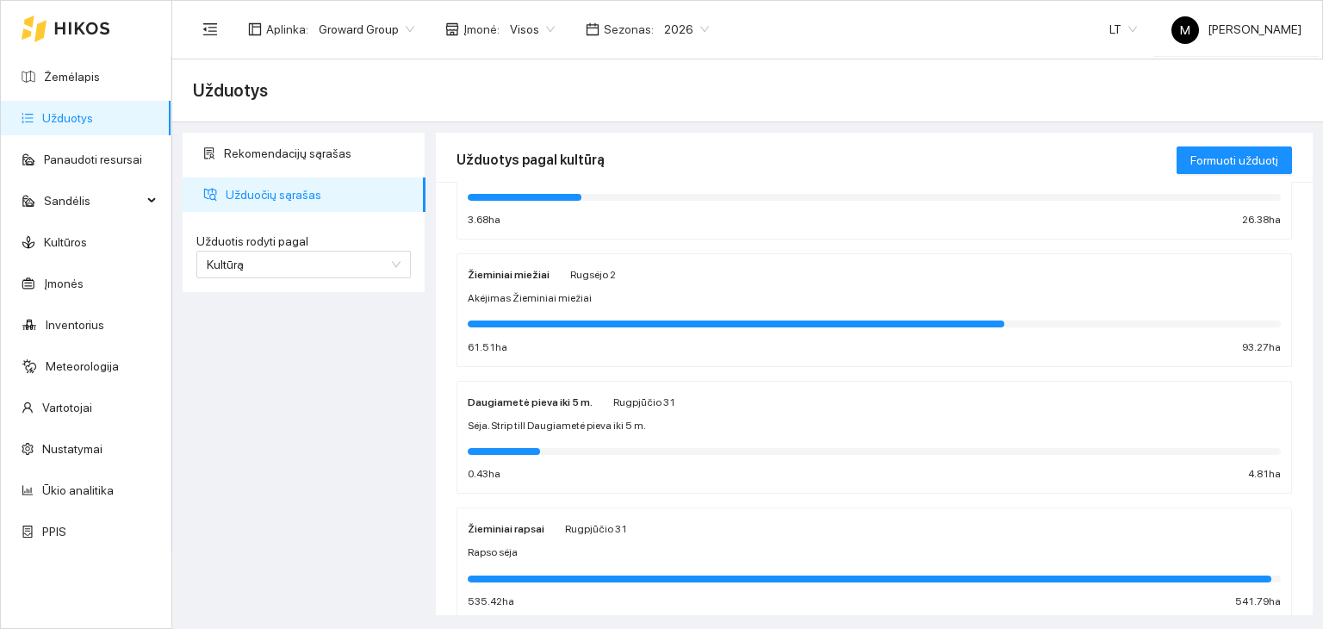
click at [551, 290] on span "Akėjimas Žieminiai miežiai" at bounding box center [530, 298] width 124 height 16
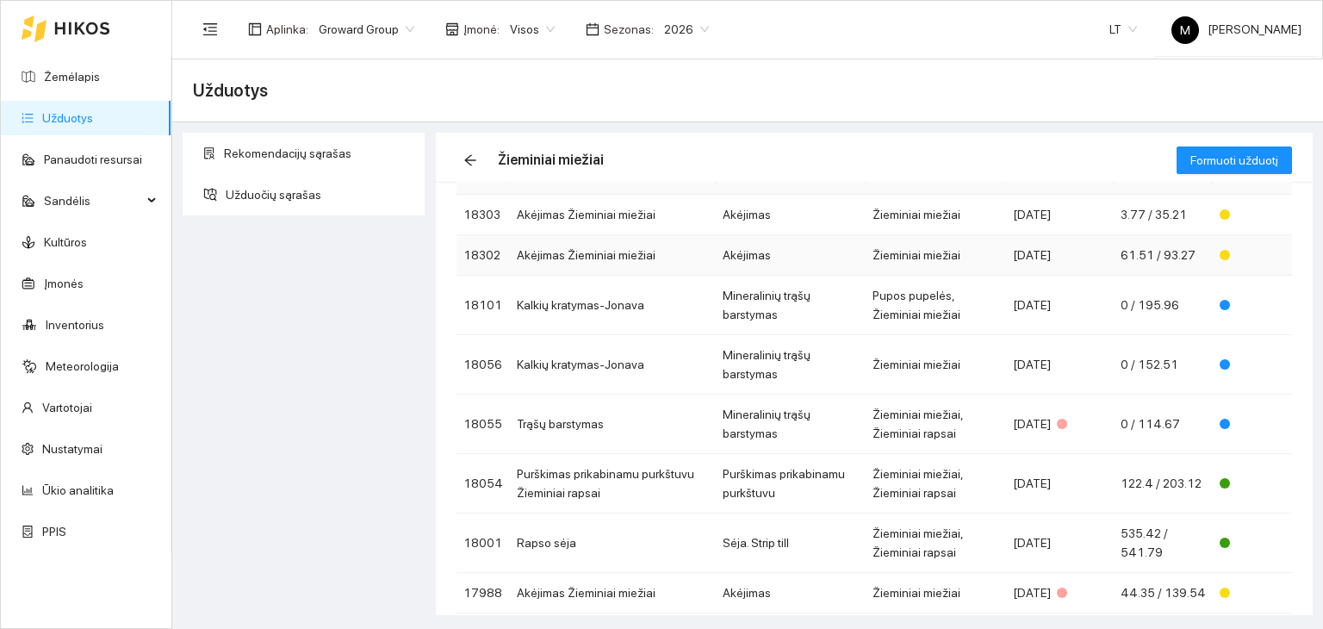
scroll to position [159, 0]
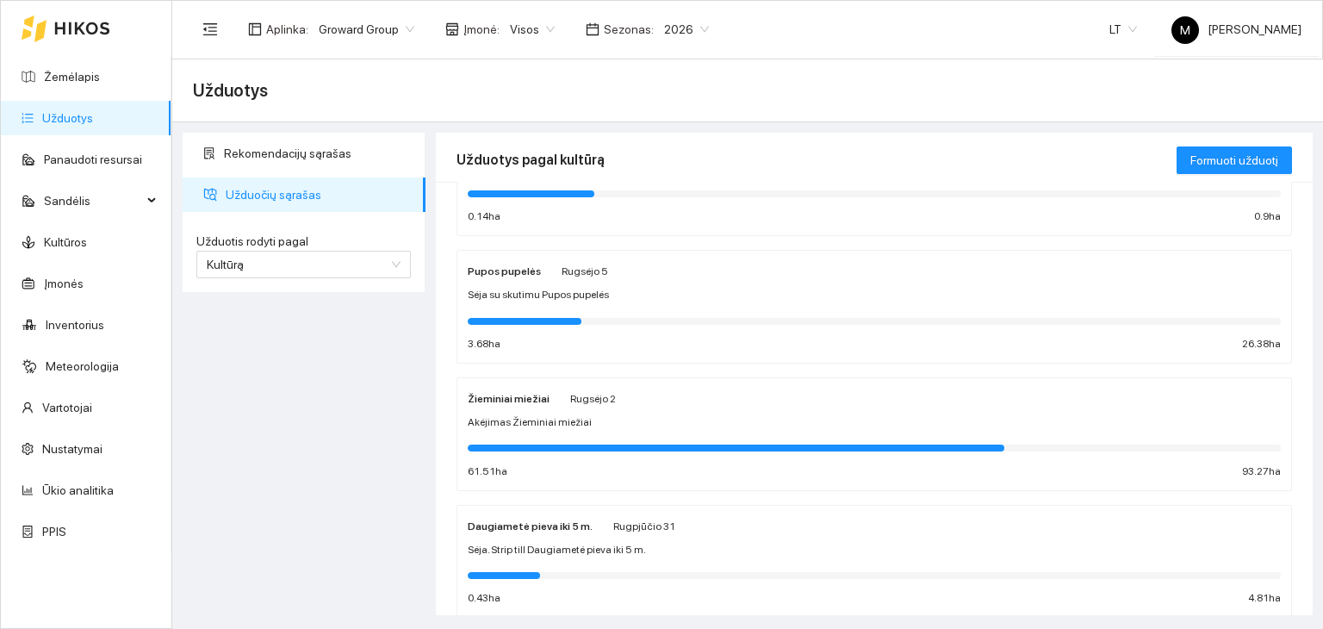
scroll to position [134, 0]
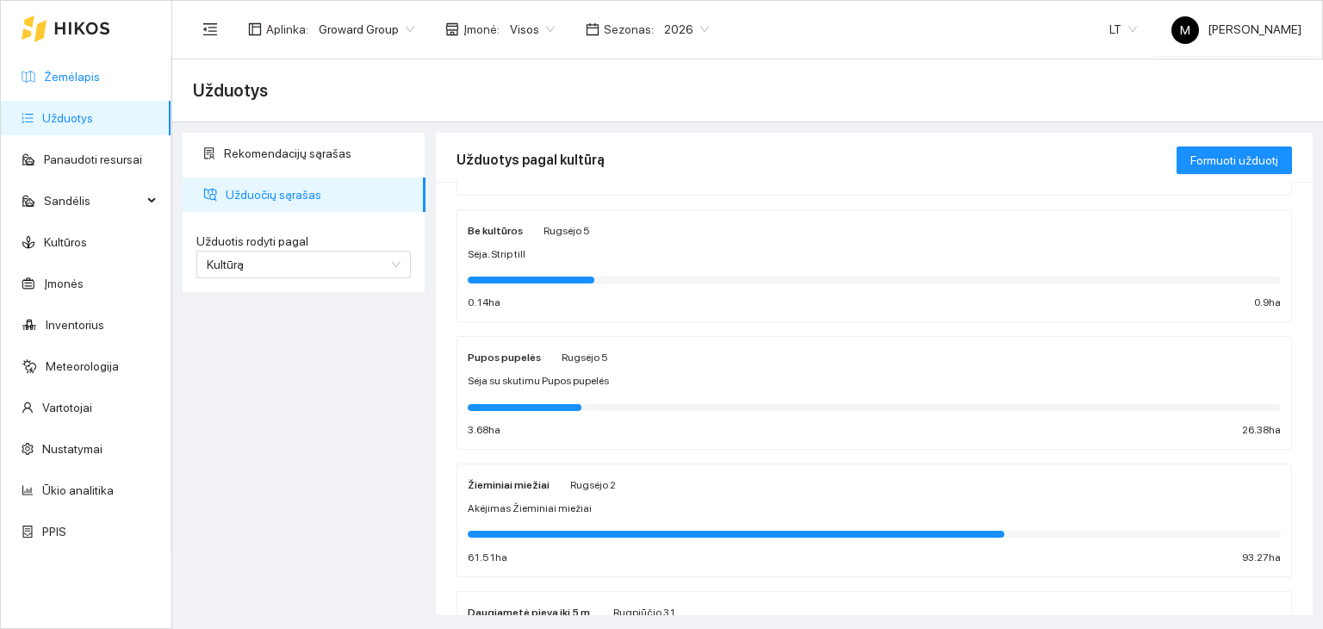
click at [45, 70] on link "Žemėlapis" at bounding box center [72, 77] width 56 height 14
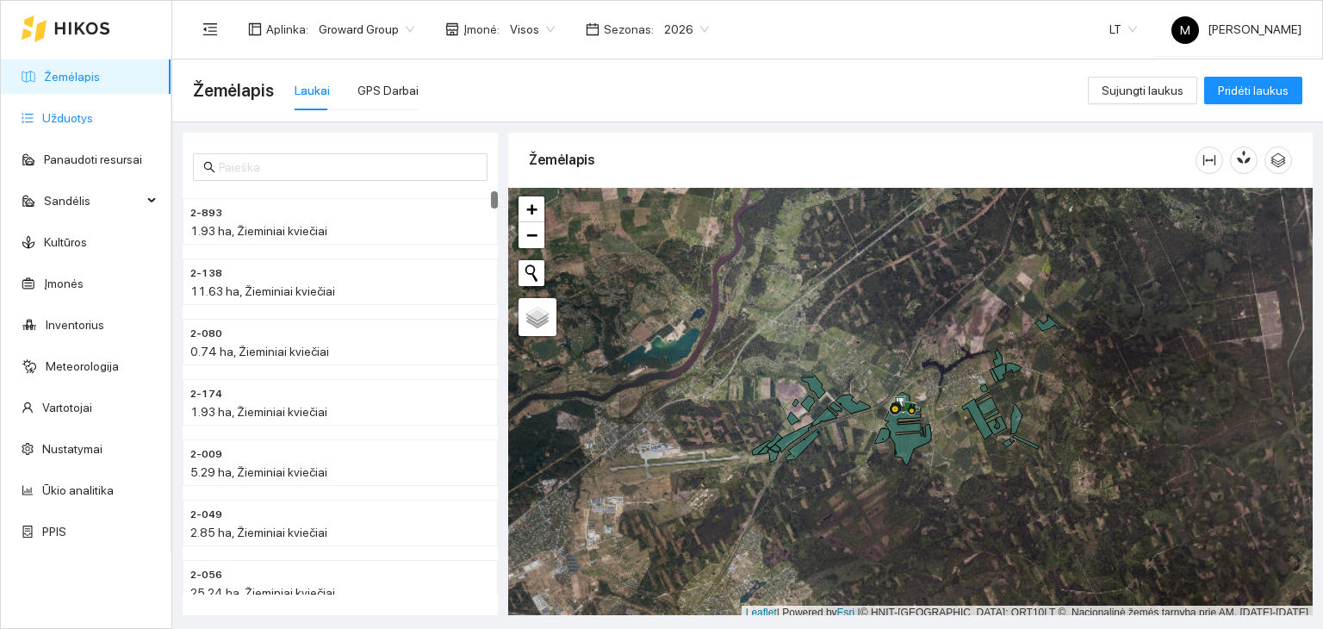
click at [84, 114] on link "Užduotys" at bounding box center [67, 118] width 51 height 14
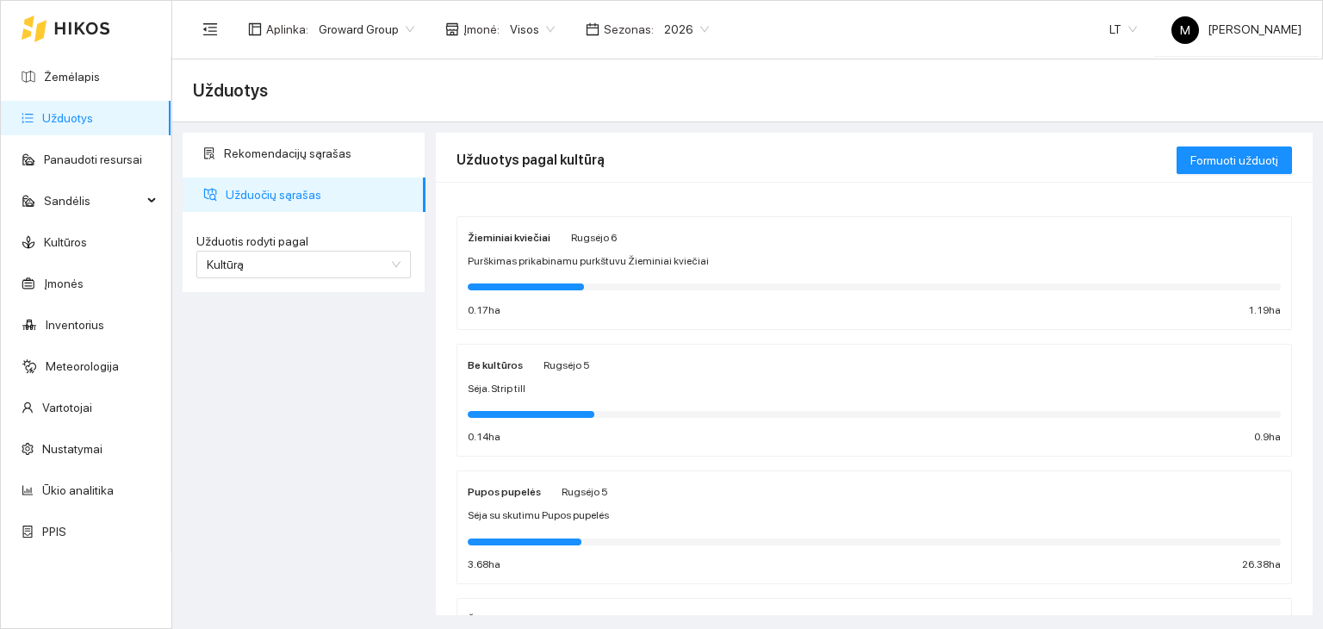
click at [543, 246] on div "Žieminiai kviečiai [PERSON_NAME] 6 Purškimas prikabinamu purkštuvu Žieminiai kv…" at bounding box center [874, 272] width 813 height 91
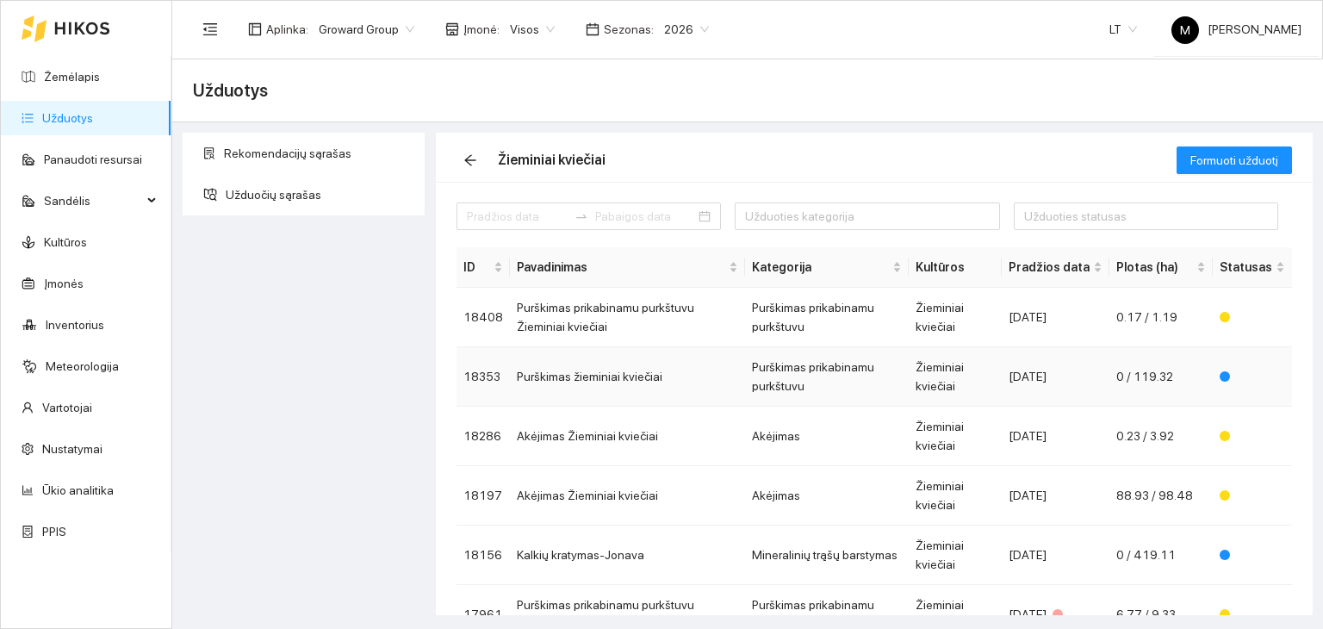
click at [872, 384] on td "Purškimas prikabinamu purkštuvu" at bounding box center [827, 376] width 164 height 59
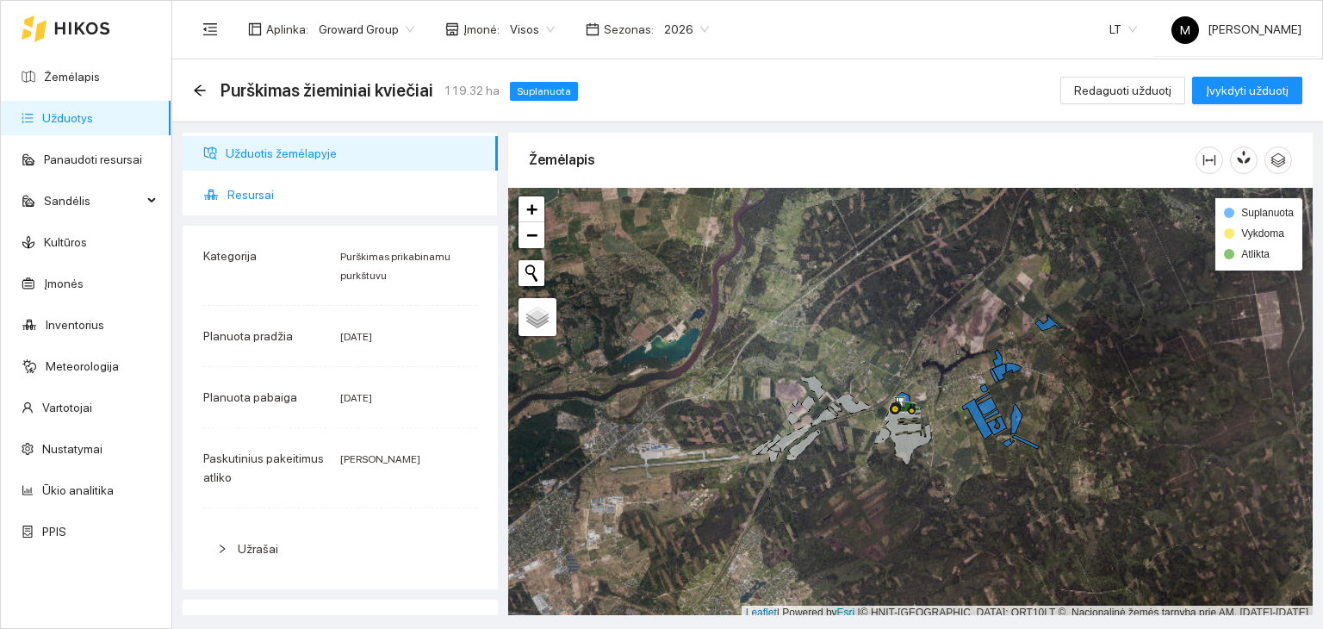
click at [212, 184] on li "Resursai" at bounding box center [340, 194] width 315 height 34
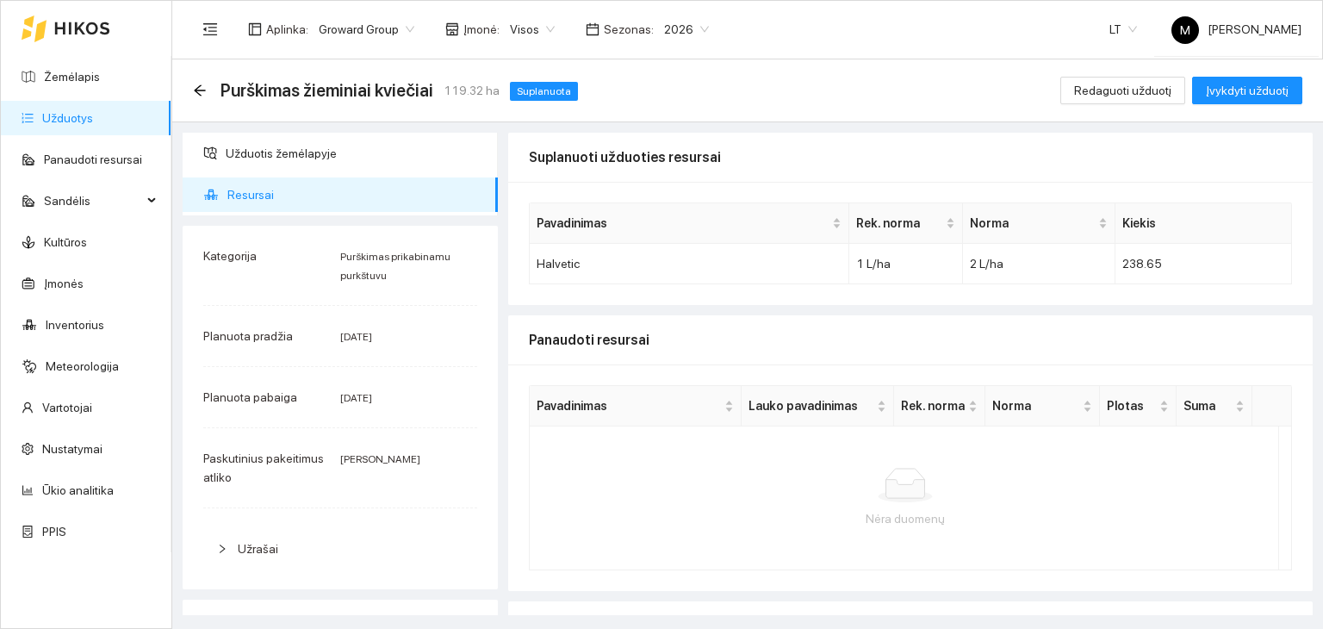
click at [265, 550] on span "Užrašai" at bounding box center [258, 549] width 40 height 14
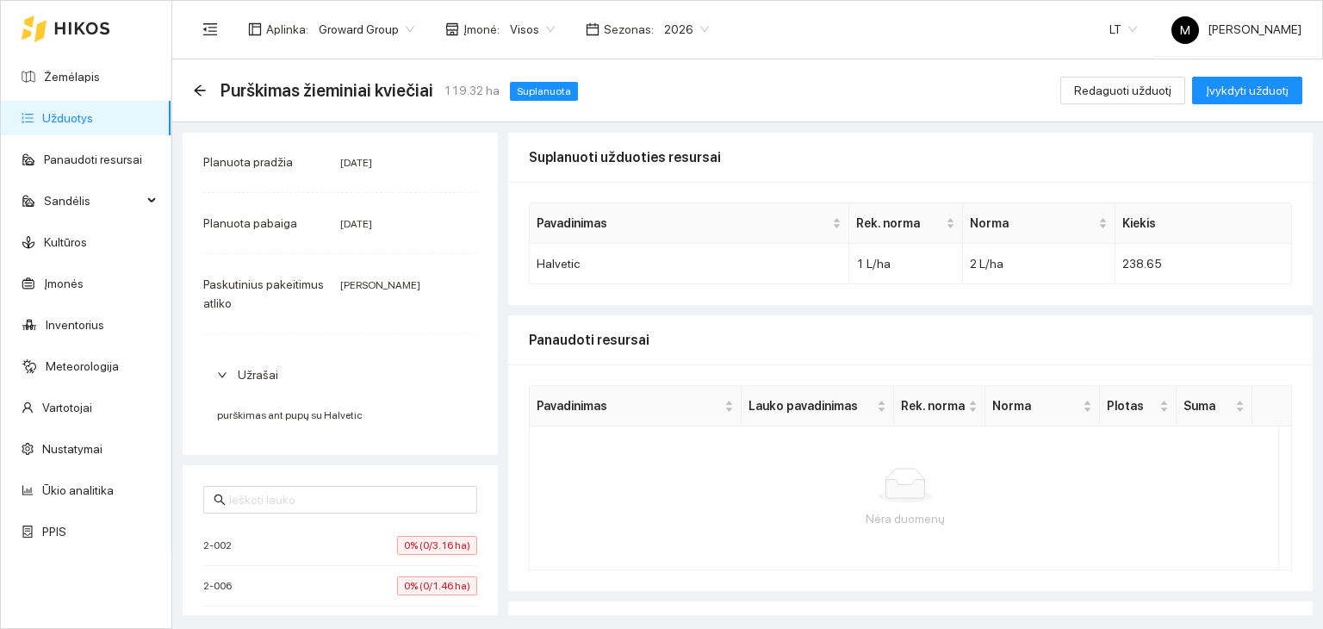
scroll to position [172, 0]
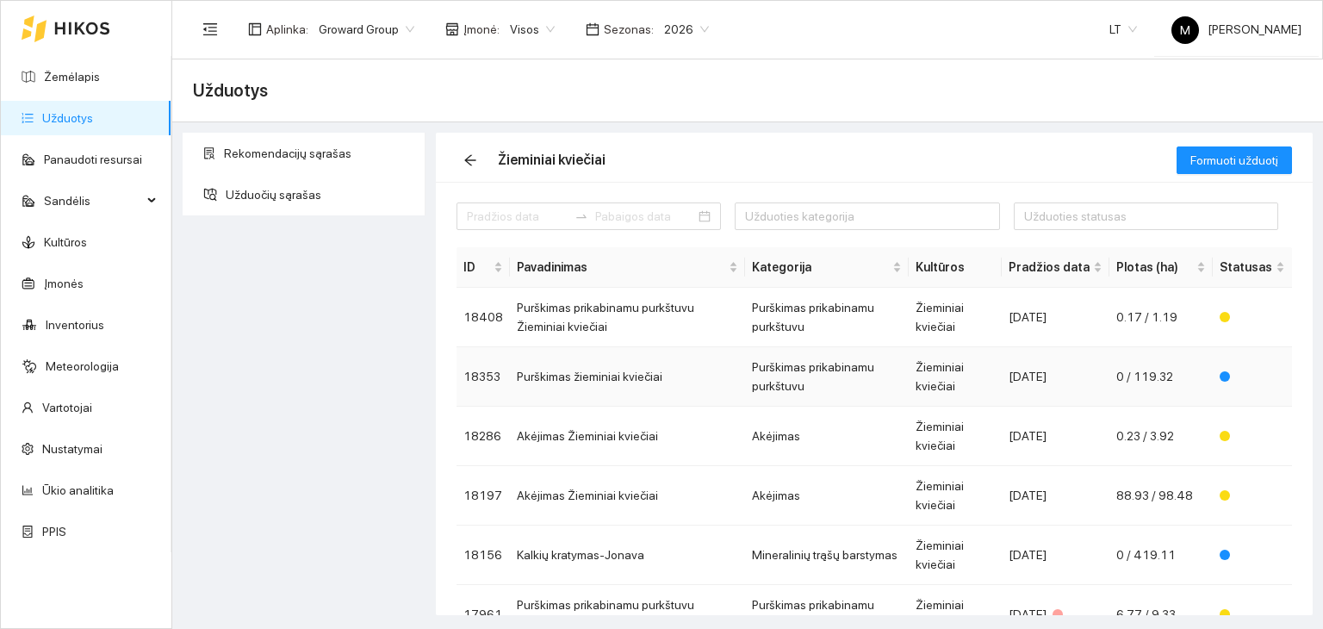
click at [624, 379] on td "Purškimas žieminiai kviečiai" at bounding box center [627, 376] width 235 height 59
click at [774, 378] on td "Purškimas prikabinamu purkštuvu" at bounding box center [827, 376] width 164 height 59
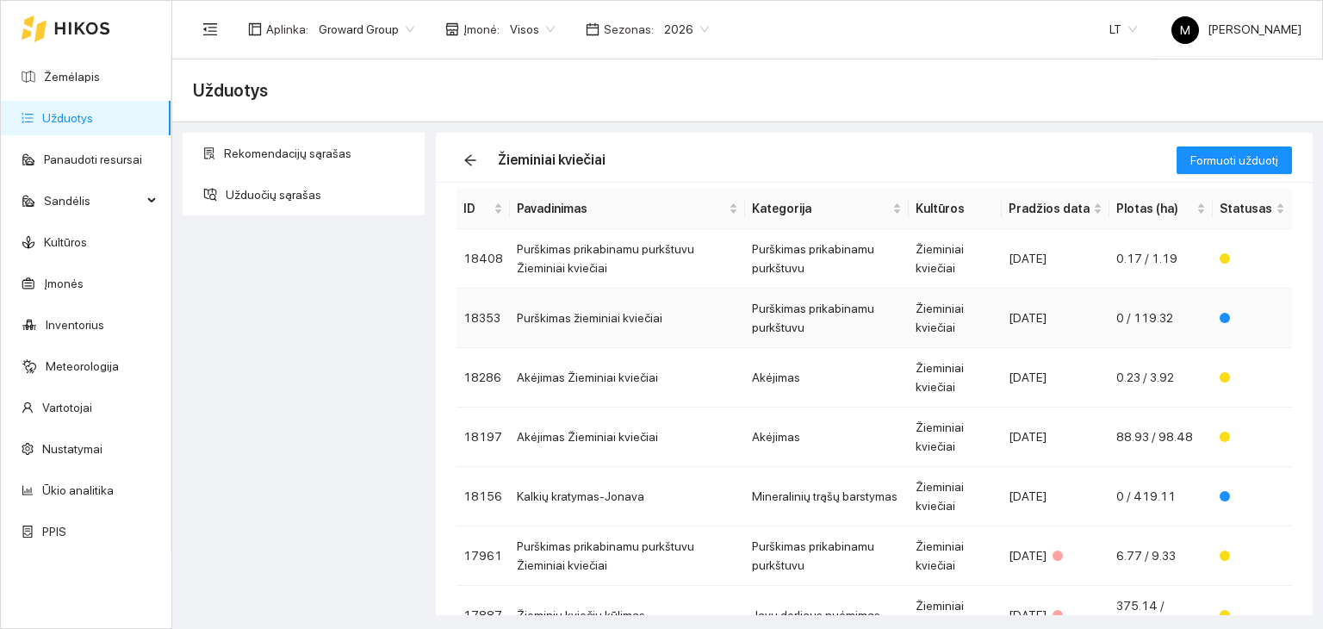
scroll to position [86, 0]
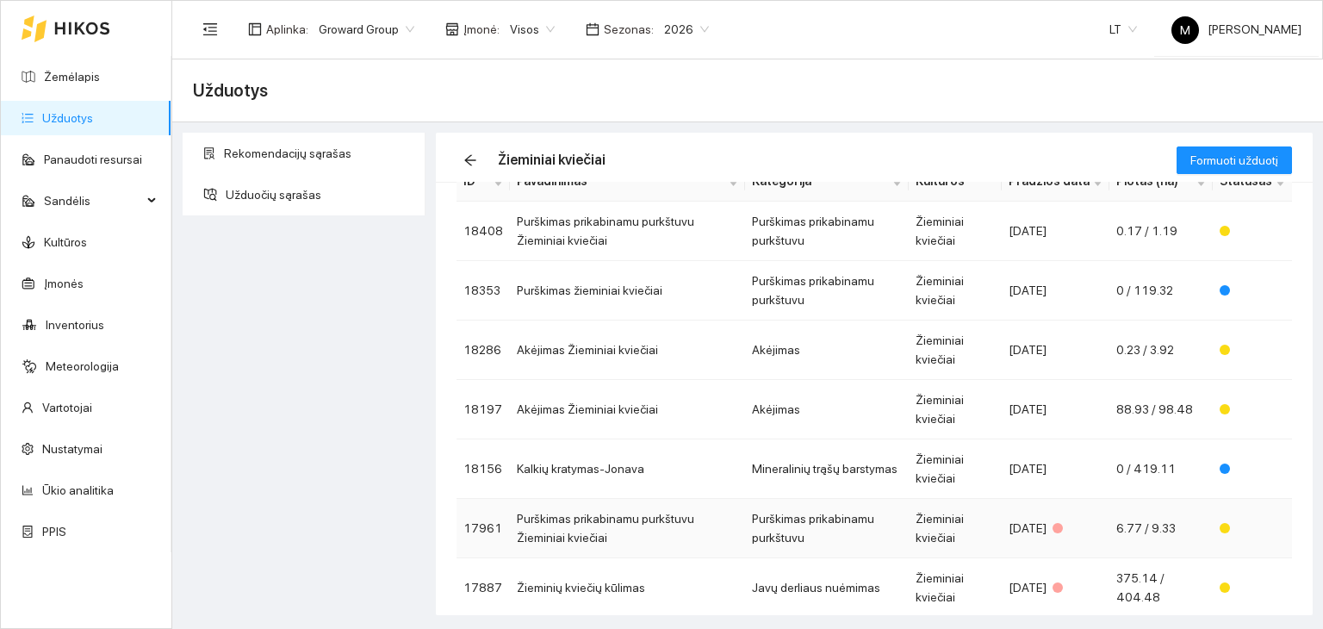
click at [669, 518] on td "Purškimas prikabinamu purkštuvu Žieminiai kviečiai" at bounding box center [627, 528] width 235 height 59
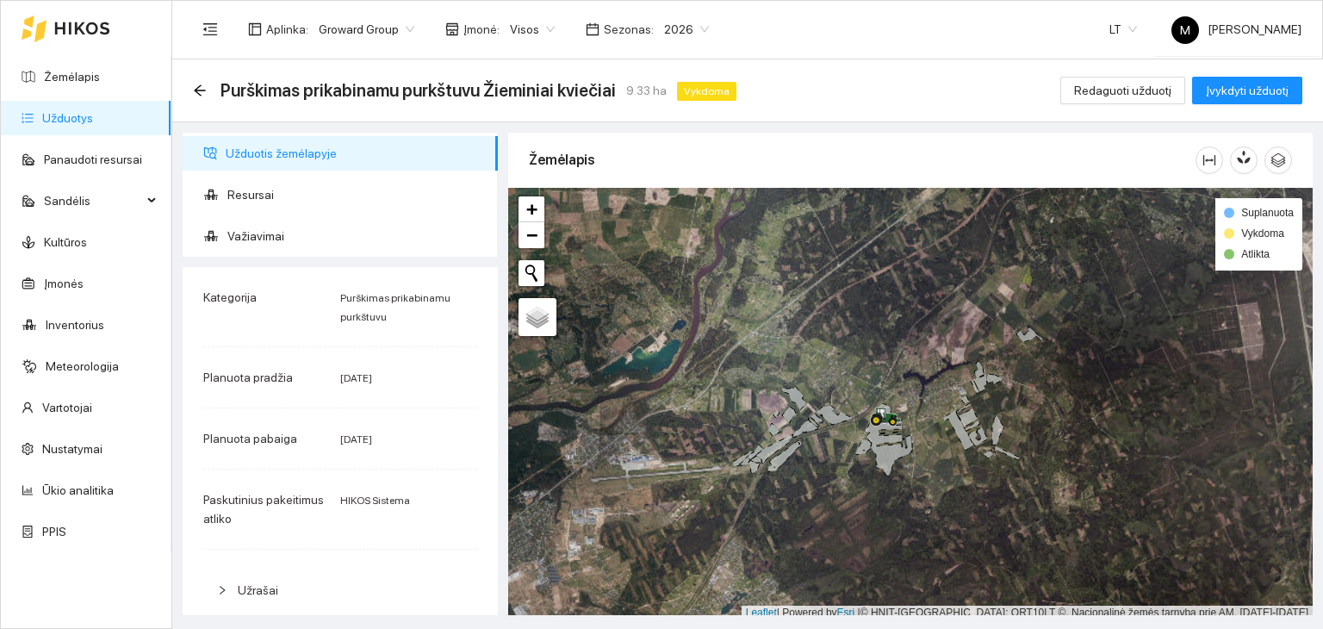
click at [265, 173] on ul "Užduotis žemėlapyje Resursai Važiavimai" at bounding box center [340, 195] width 315 height 124
click at [262, 197] on span "Resursai" at bounding box center [355, 194] width 257 height 34
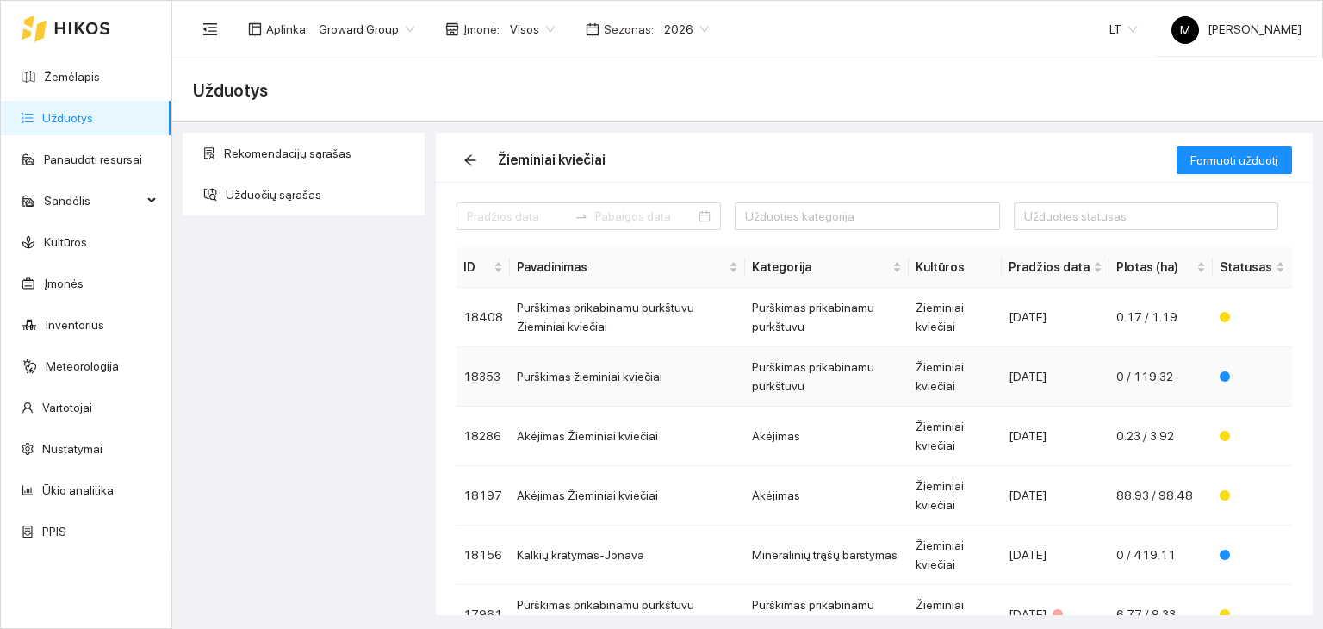
click at [638, 385] on td "Purškimas žieminiai kviečiai" at bounding box center [627, 376] width 235 height 59
click at [779, 308] on td "Purškimas prikabinamu purkštuvu" at bounding box center [827, 317] width 164 height 59
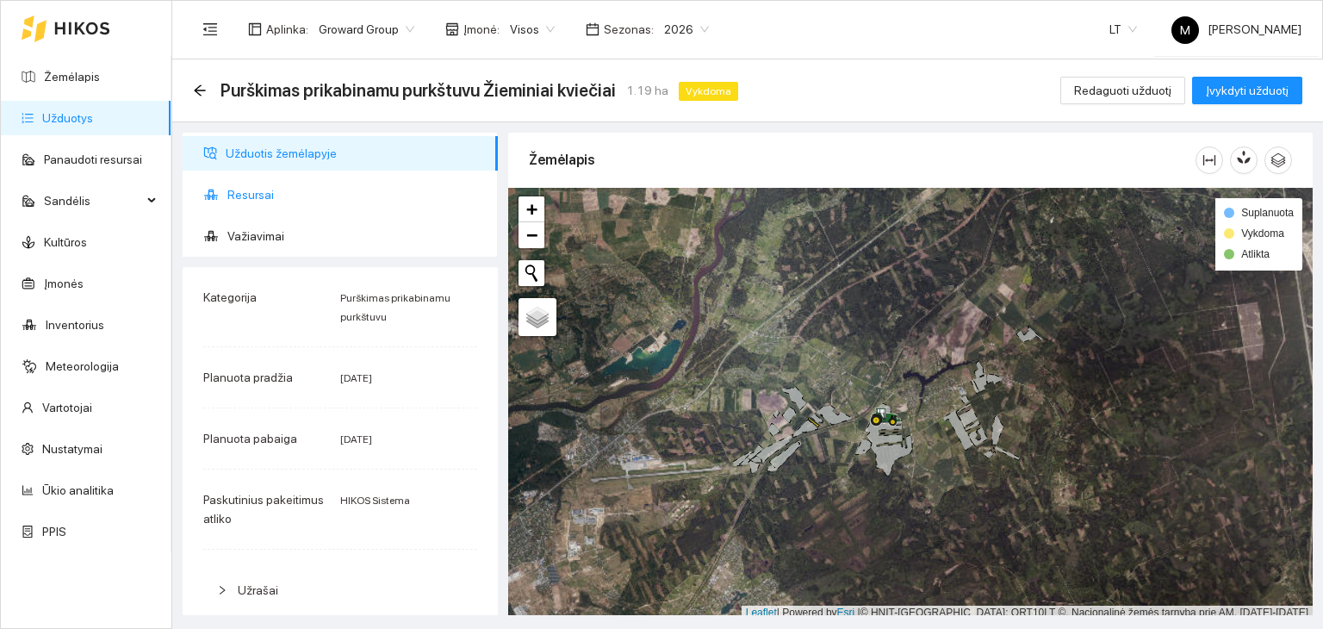
click at [268, 199] on span "Resursai" at bounding box center [355, 194] width 257 height 34
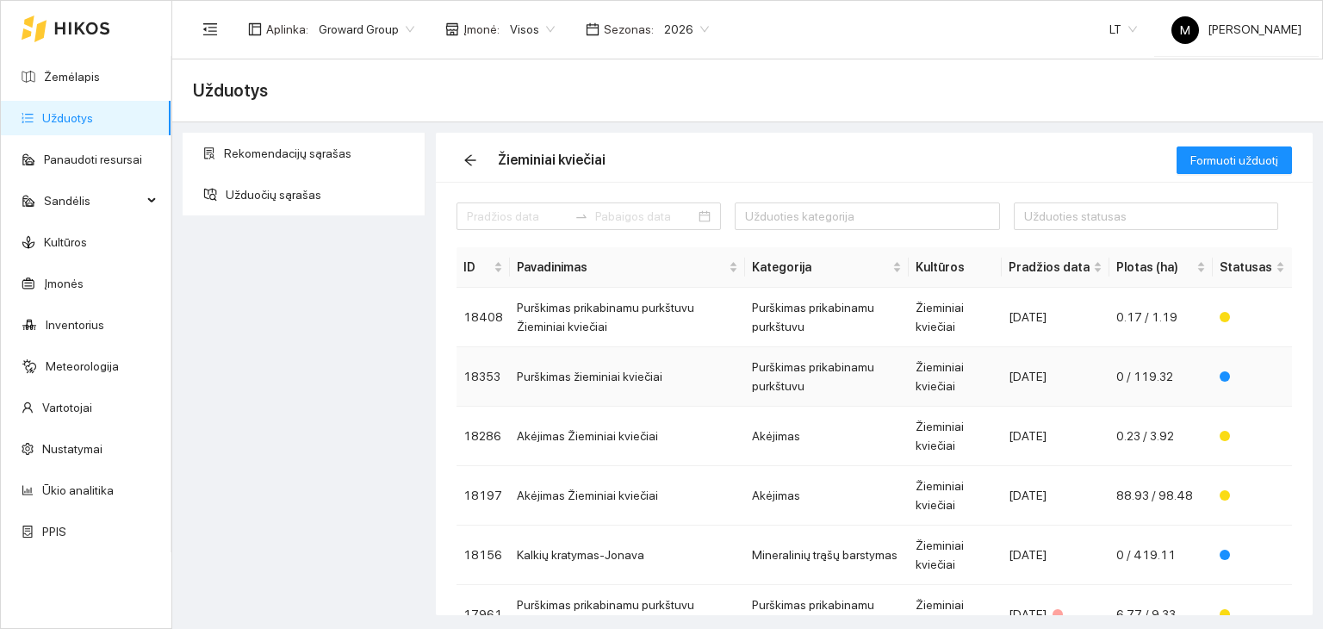
click at [704, 377] on td "Purškimas žieminiai kviečiai" at bounding box center [627, 376] width 235 height 59
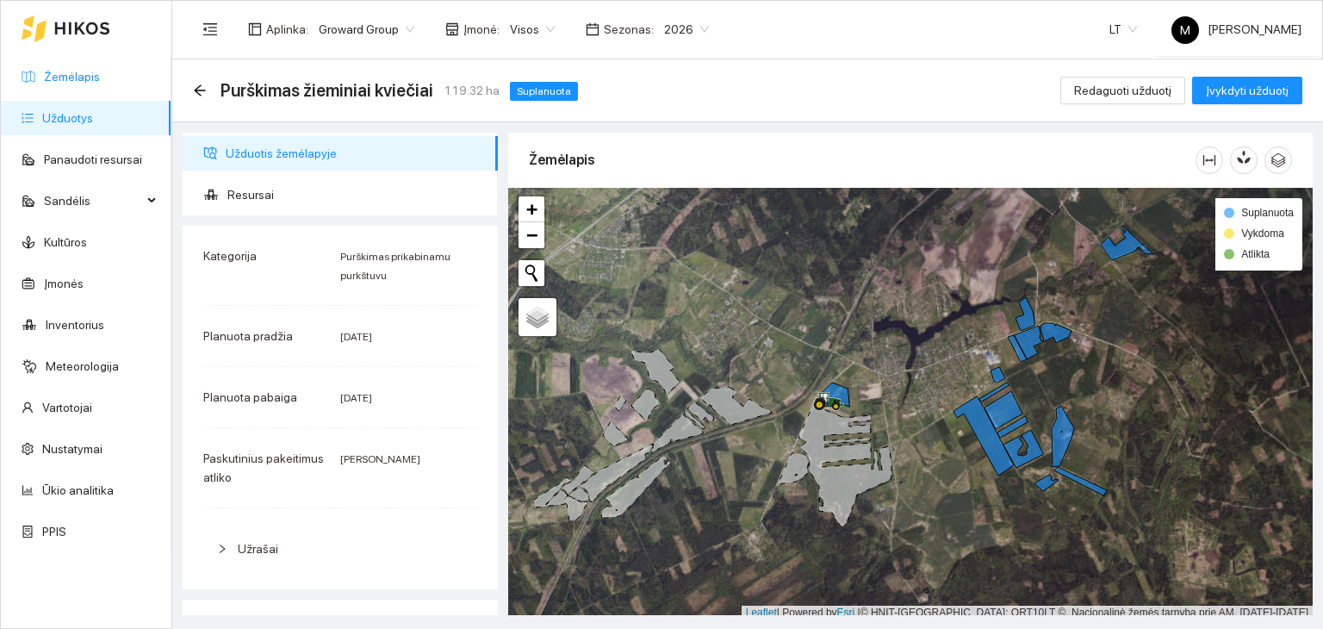
click at [92, 81] on link "Žemėlapis" at bounding box center [72, 77] width 56 height 14
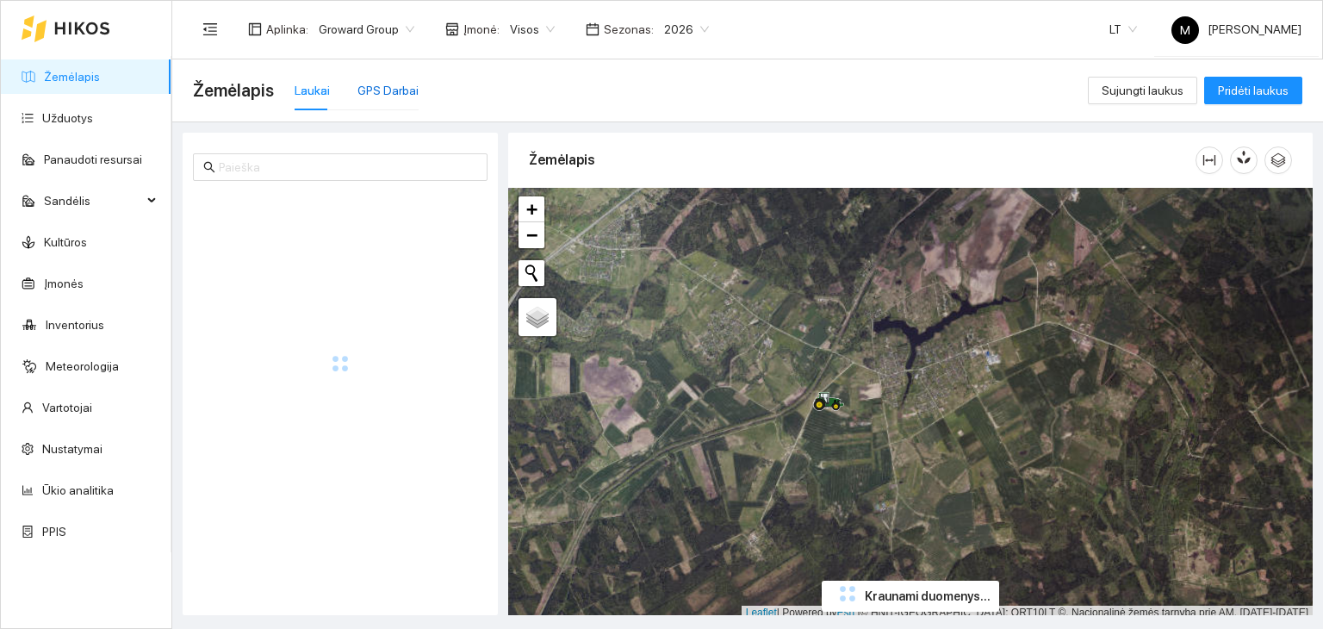
click at [386, 90] on div "GPS Darbai" at bounding box center [388, 90] width 61 height 19
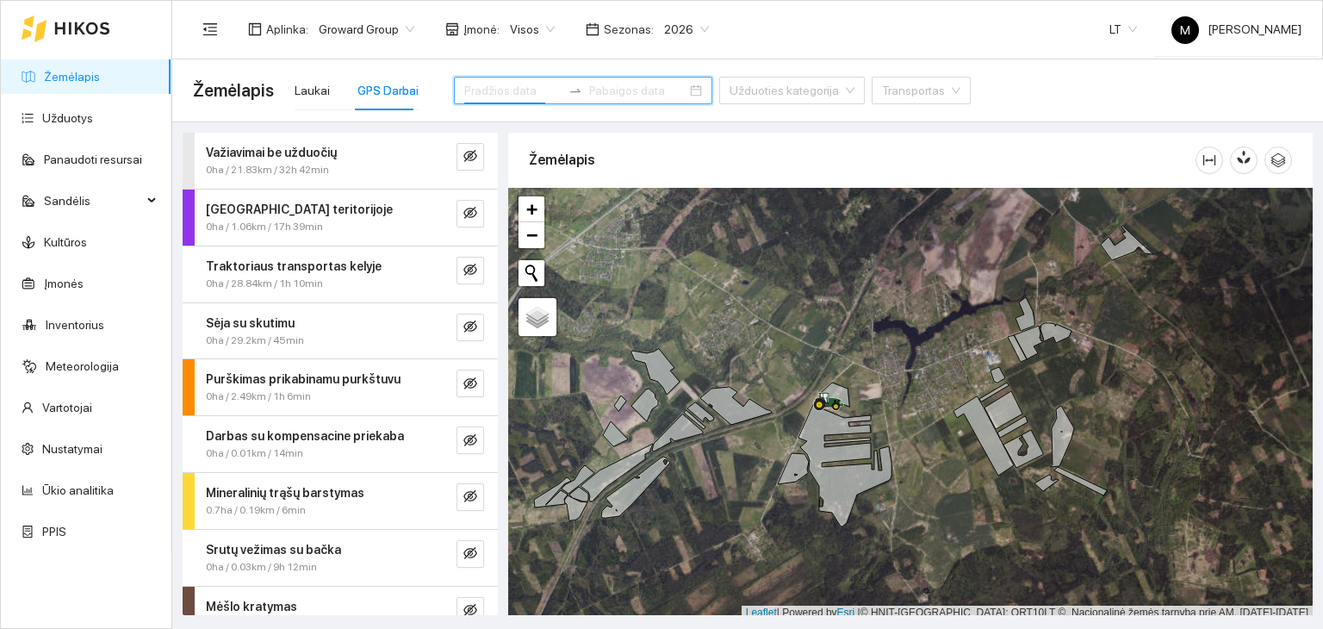
click at [515, 94] on input at bounding box center [512, 90] width 97 height 19
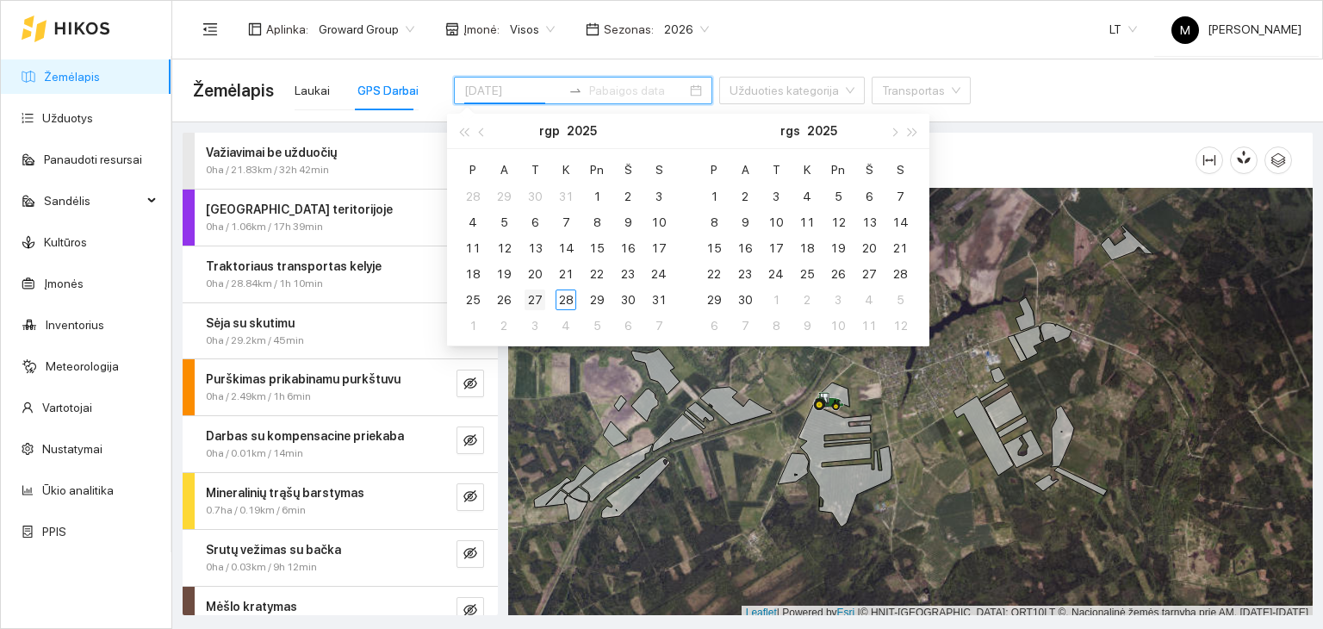
type input "[DATE]"
click at [534, 302] on div "27" at bounding box center [535, 300] width 21 height 21
type input "[DATE]"
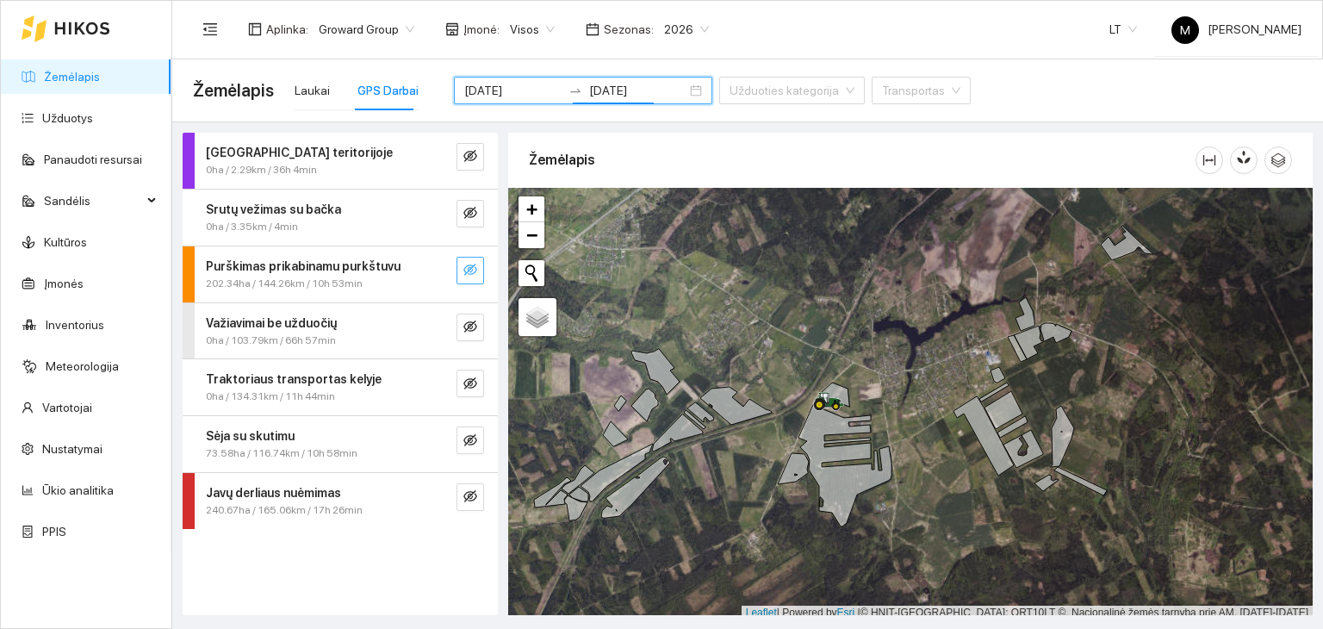
click at [469, 267] on icon "eye-invisible" at bounding box center [471, 270] width 14 height 14
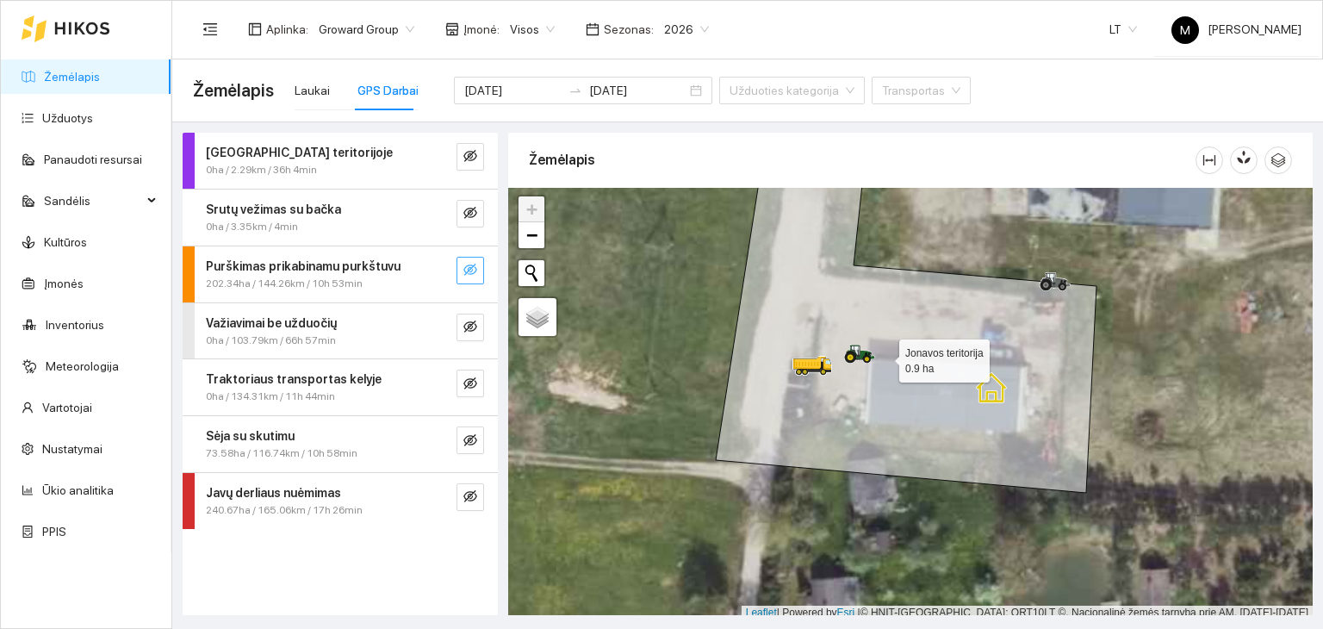
scroll to position [4, 0]
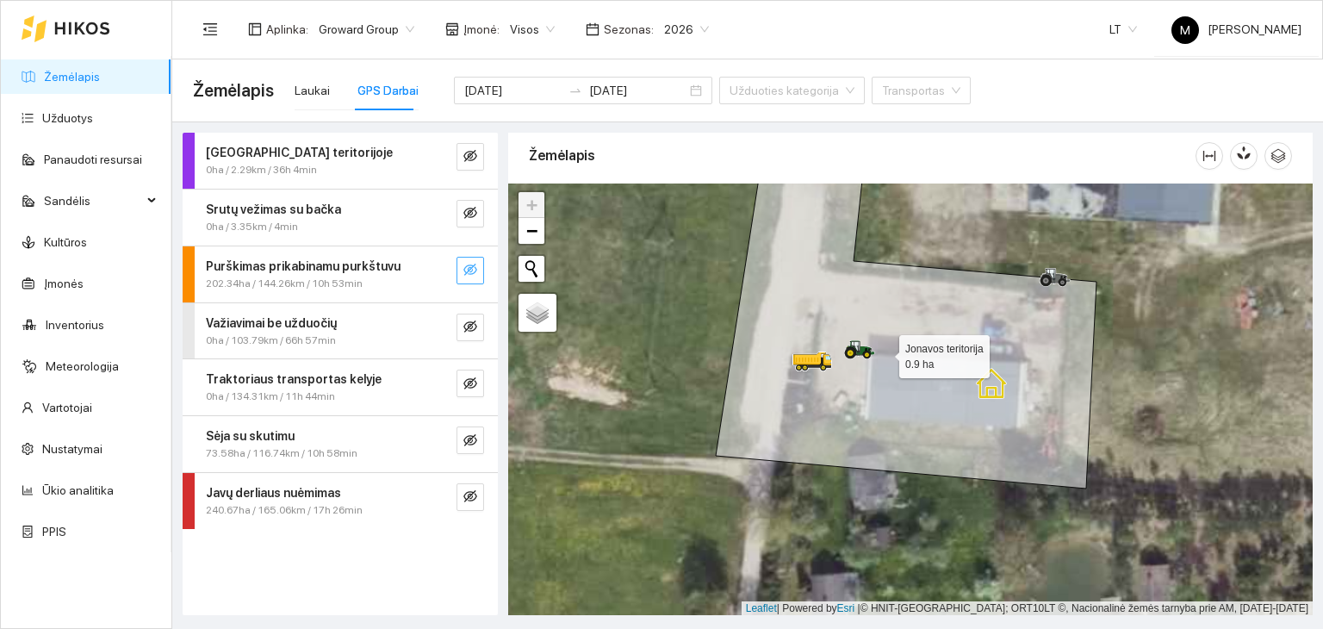
click at [884, 356] on icon at bounding box center [906, 314] width 381 height 349
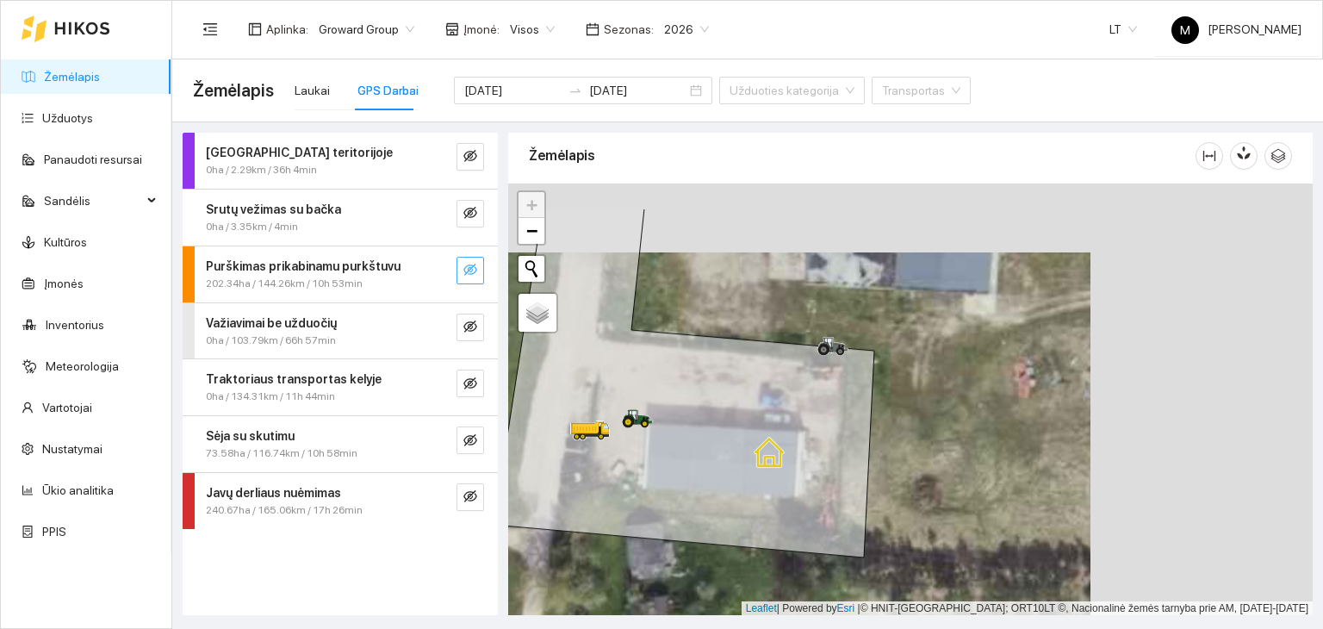
drag, startPoint x: 884, startPoint y: 356, endPoint x: 665, endPoint y: 405, distance: 224.3
click at [665, 405] on icon at bounding box center [684, 383] width 381 height 349
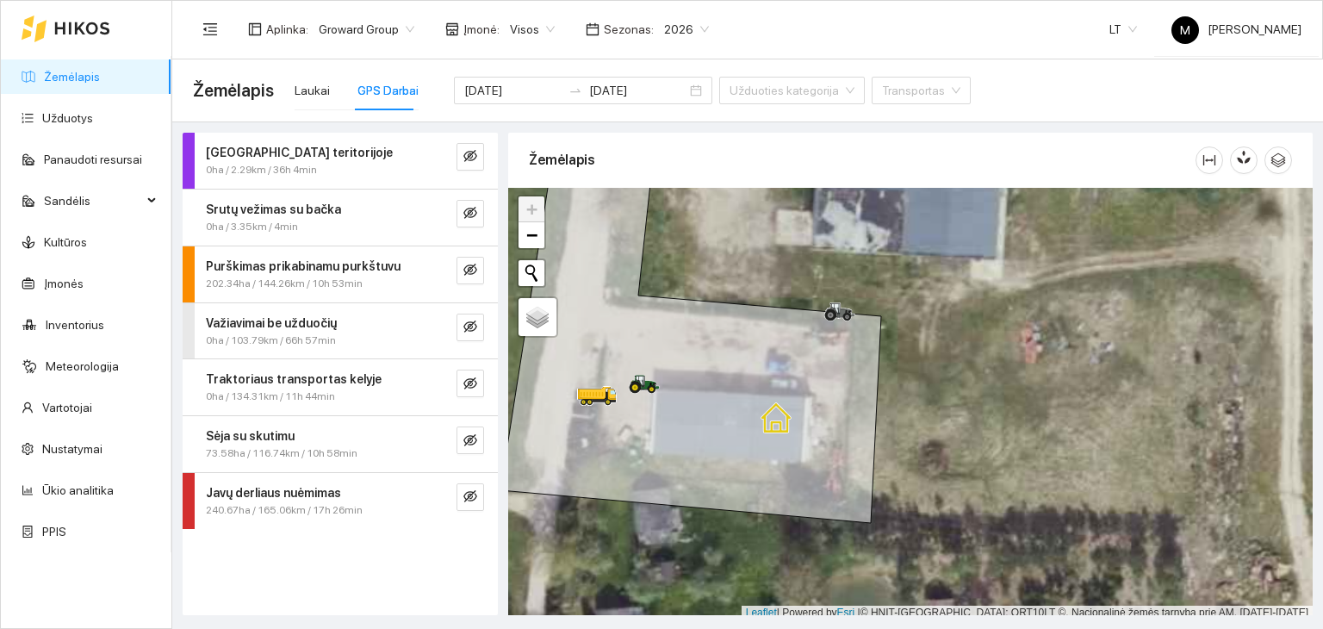
scroll to position [4, 0]
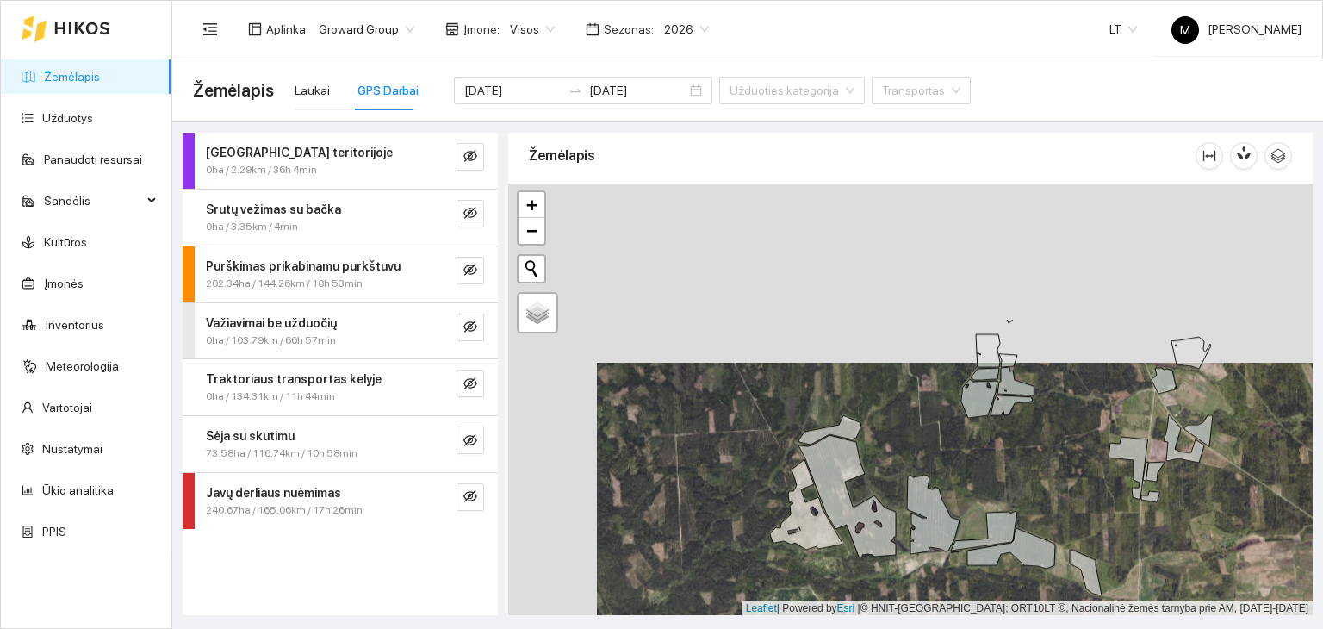
drag, startPoint x: 955, startPoint y: 321, endPoint x: 1043, endPoint y: 498, distance: 198.4
click at [1043, 498] on div at bounding box center [910, 400] width 805 height 433
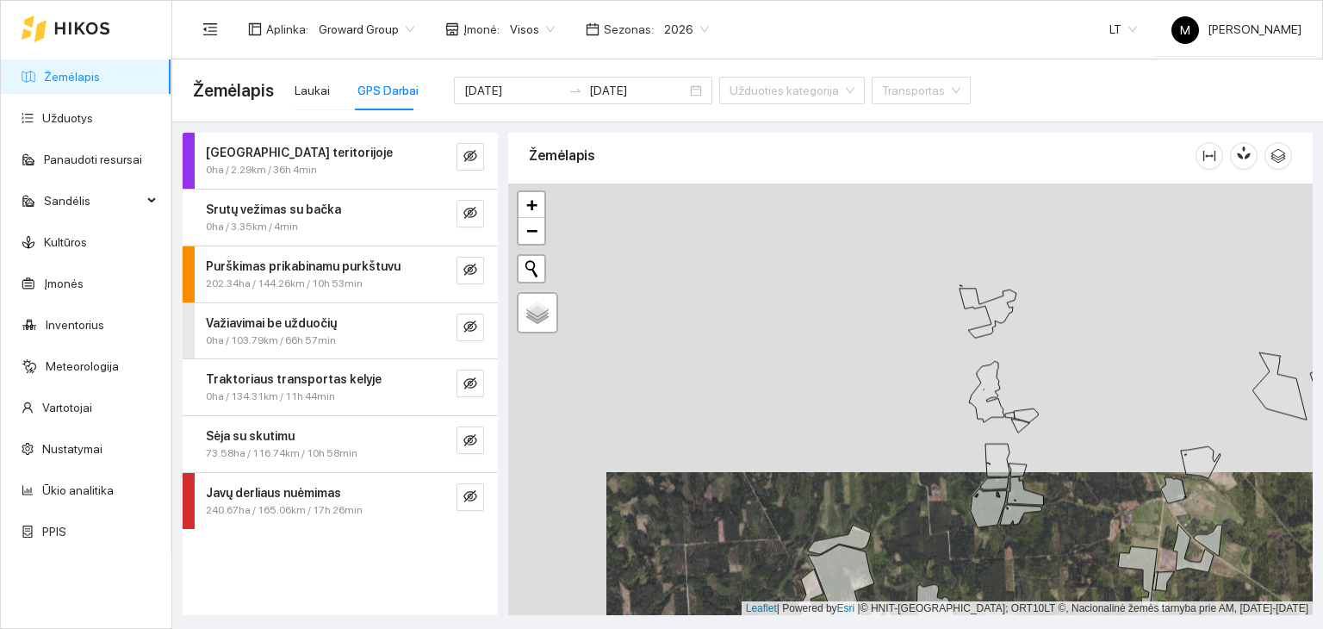
drag, startPoint x: 906, startPoint y: 300, endPoint x: 1006, endPoint y: 334, distance: 104.9
click at [992, 355] on div at bounding box center [910, 400] width 805 height 433
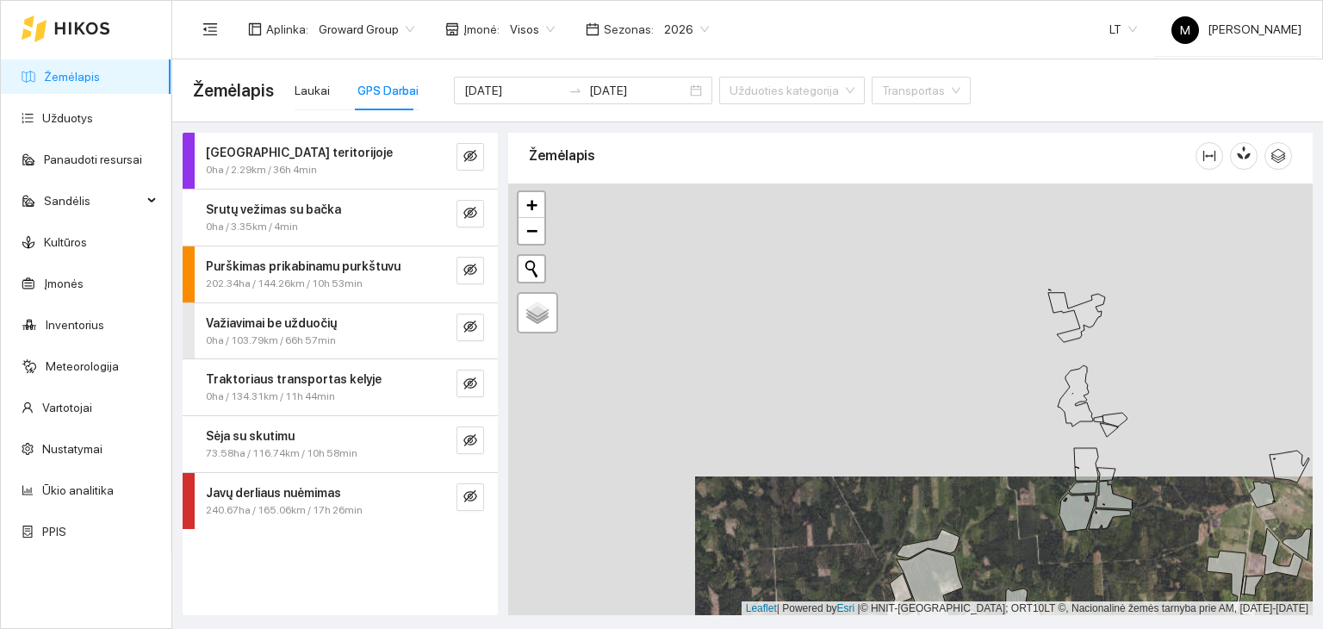
drag, startPoint x: 981, startPoint y: 397, endPoint x: 977, endPoint y: 410, distance: 13.6
click at [976, 411] on div at bounding box center [910, 400] width 805 height 433
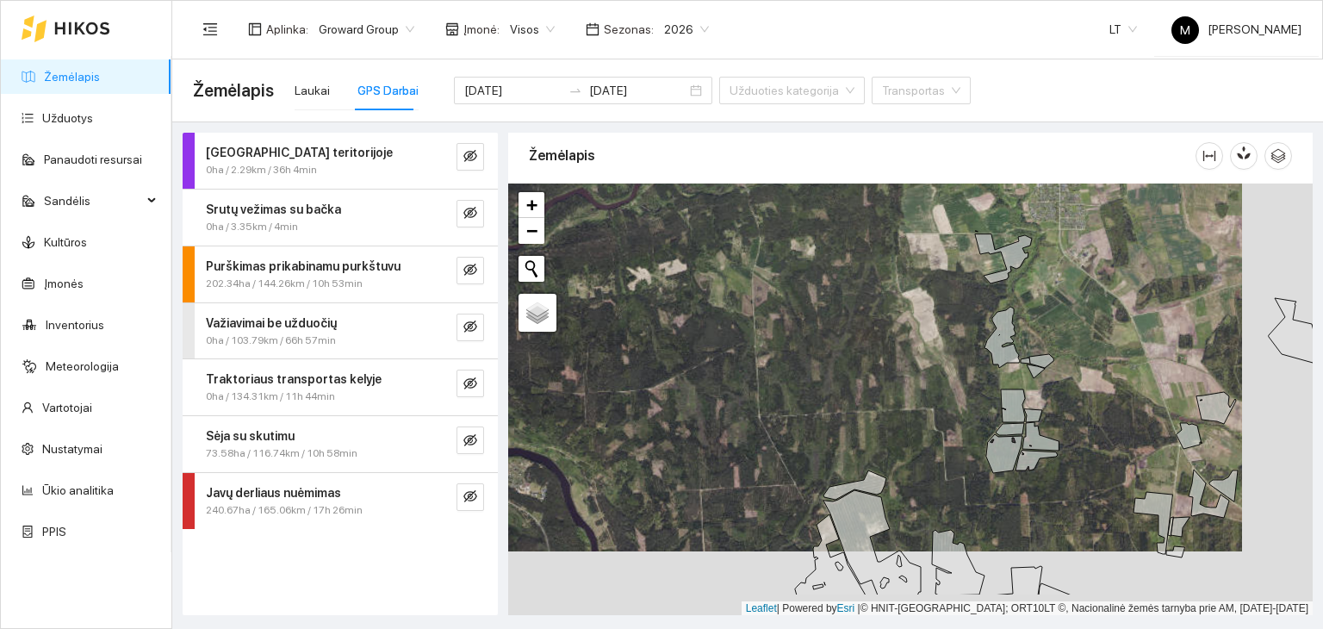
drag, startPoint x: 874, startPoint y: 507, endPoint x: 792, endPoint y: 459, distance: 94.6
click at [792, 459] on div at bounding box center [910, 400] width 805 height 433
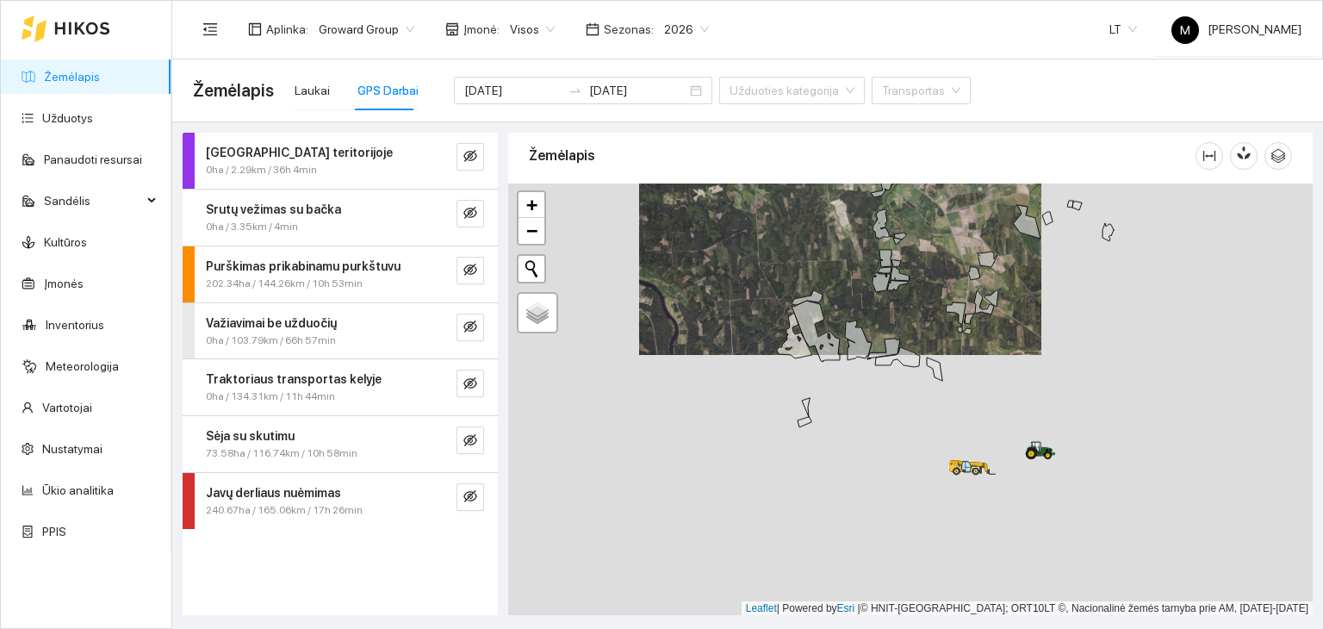
drag, startPoint x: 941, startPoint y: 454, endPoint x: 847, endPoint y: 304, distance: 176.9
click at [847, 304] on div at bounding box center [910, 400] width 805 height 433
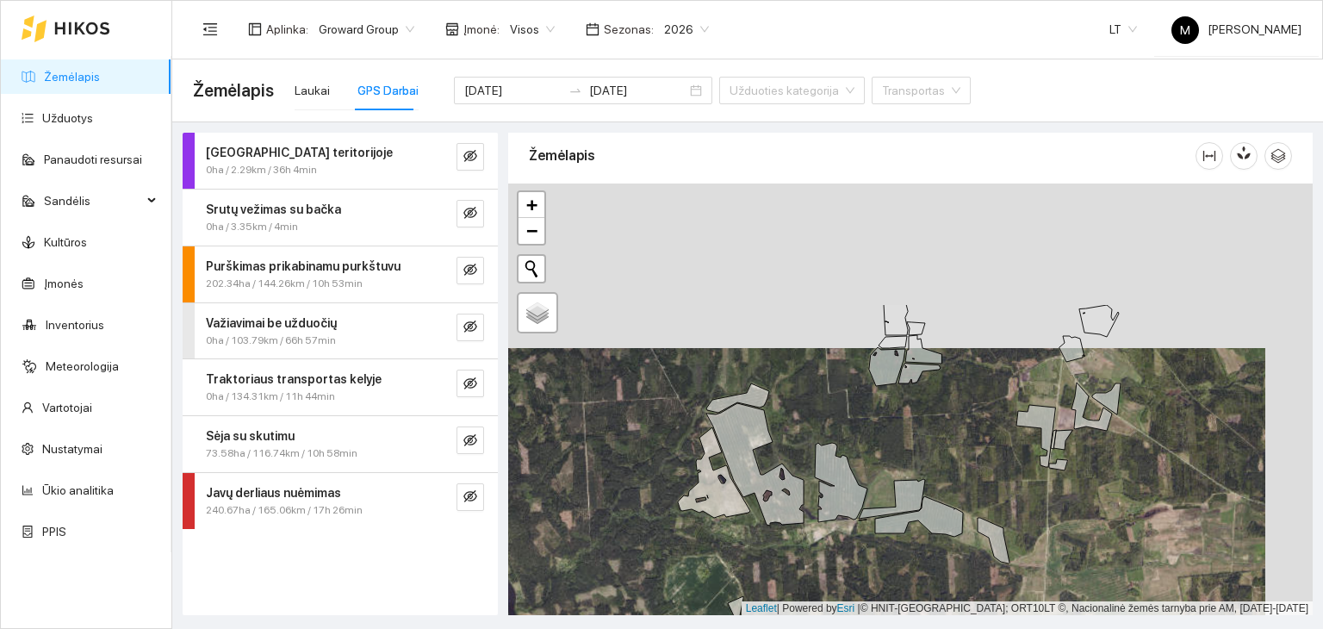
drag, startPoint x: 915, startPoint y: 277, endPoint x: 868, endPoint y: 442, distance: 171.3
click at [868, 442] on div at bounding box center [910, 400] width 805 height 433
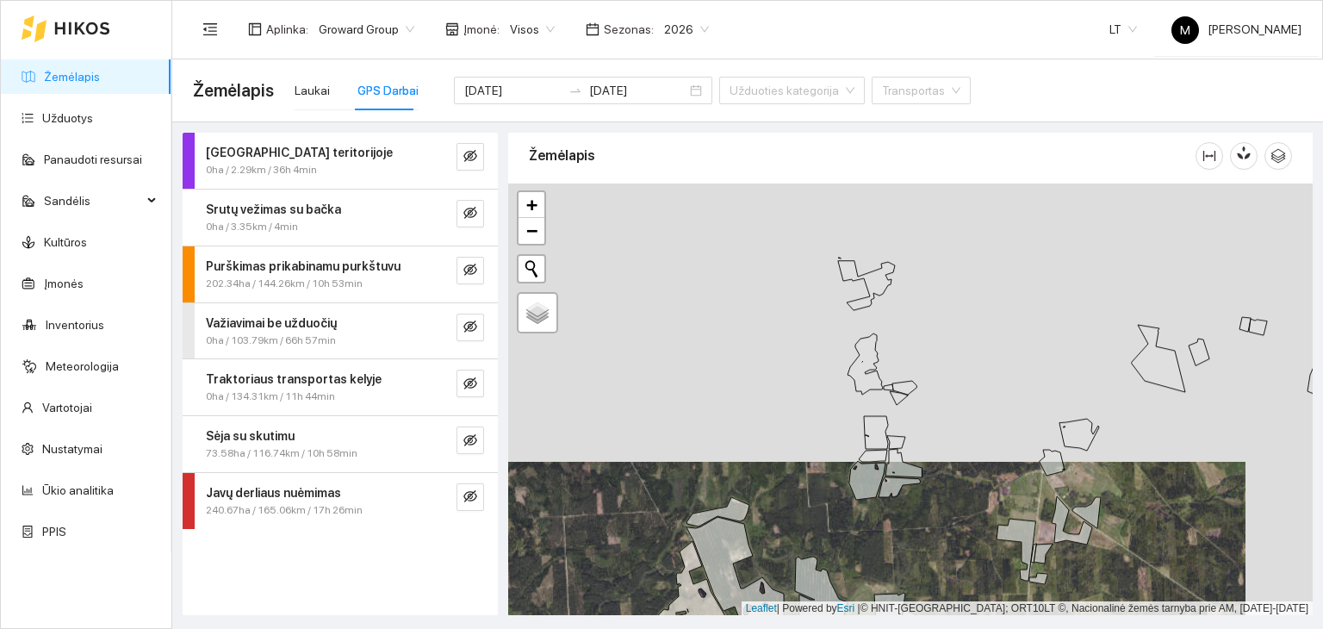
drag, startPoint x: 926, startPoint y: 196, endPoint x: 906, endPoint y: 308, distance: 113.8
click at [906, 309] on div at bounding box center [910, 400] width 805 height 433
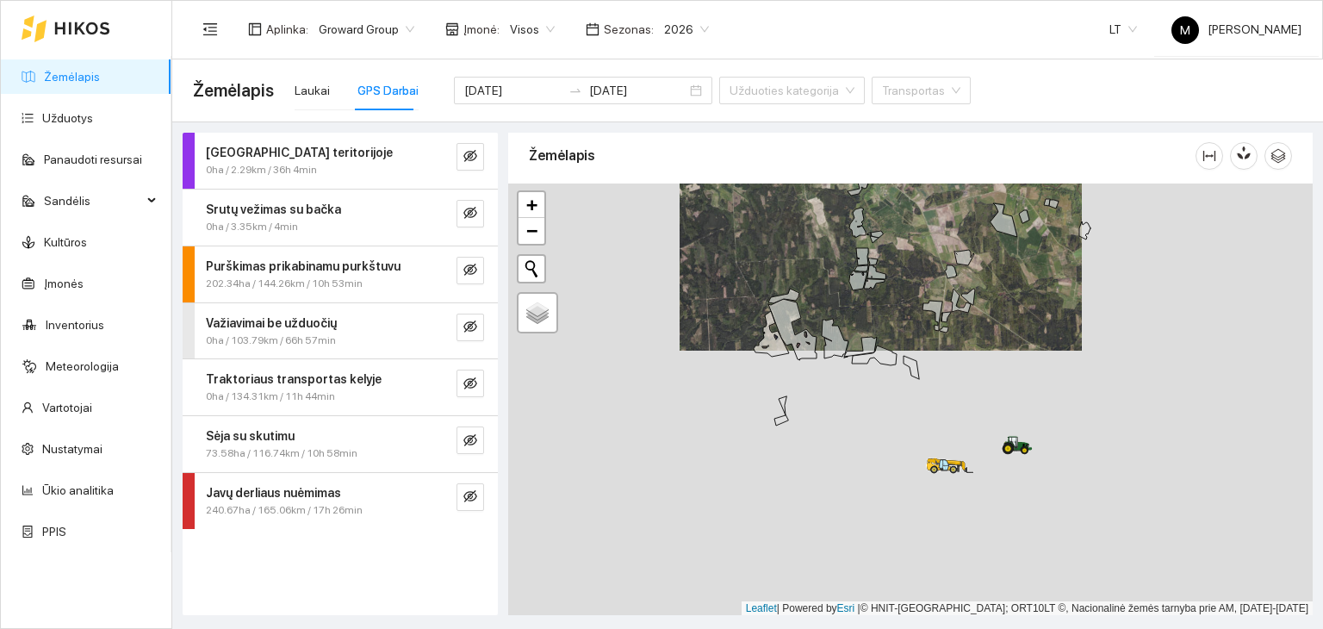
drag, startPoint x: 862, startPoint y: 404, endPoint x: 856, endPoint y: 309, distance: 94.9
click at [856, 309] on div at bounding box center [910, 400] width 805 height 433
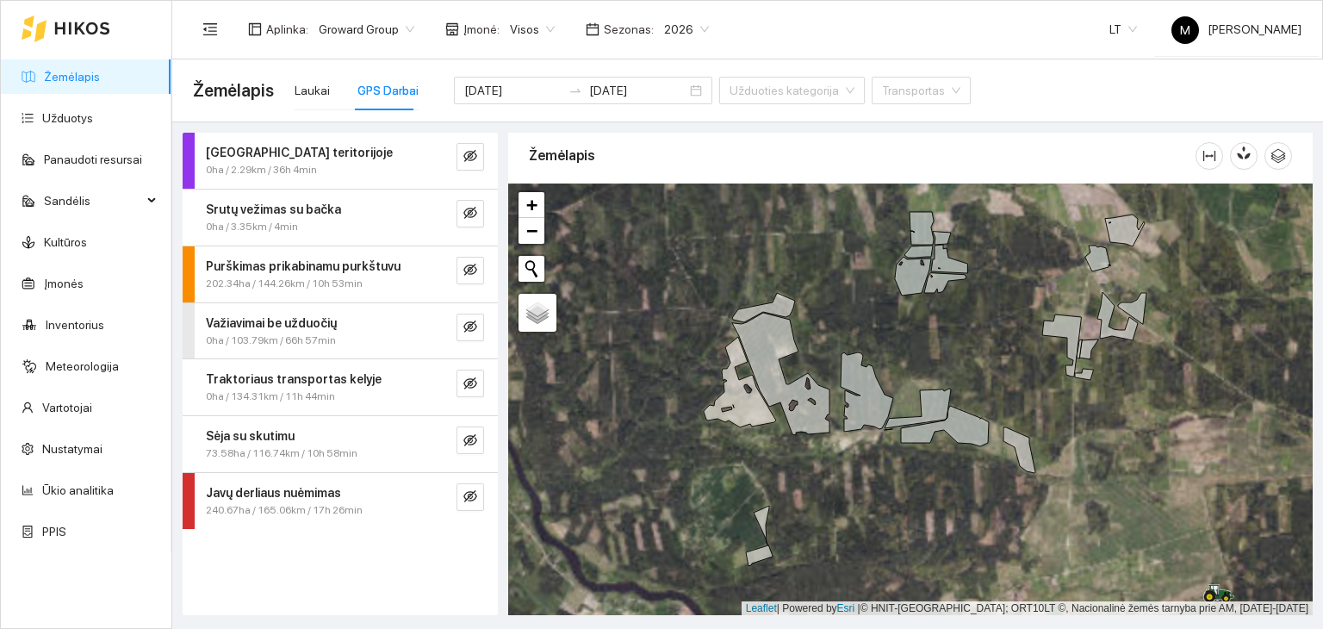
drag, startPoint x: 831, startPoint y: 280, endPoint x: 834, endPoint y: 351, distance: 70.7
click at [834, 351] on div at bounding box center [910, 400] width 805 height 433
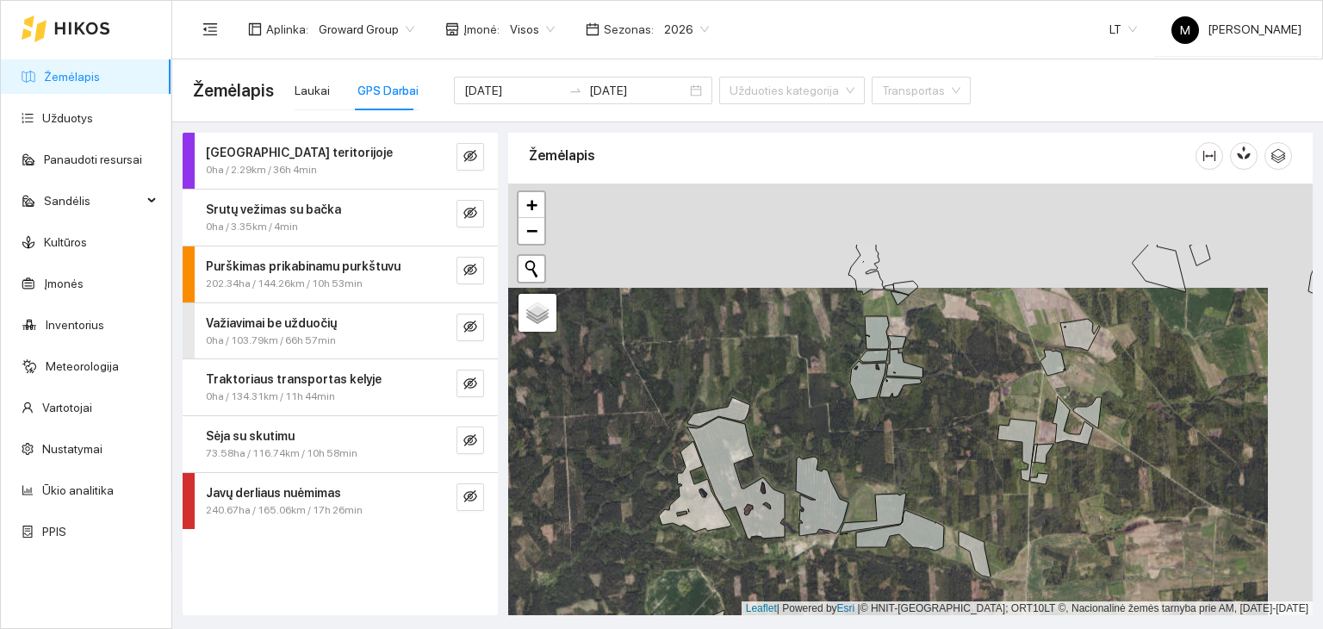
drag, startPoint x: 976, startPoint y: 298, endPoint x: 928, endPoint y: 407, distance: 118.8
click at [931, 406] on div at bounding box center [910, 400] width 805 height 433
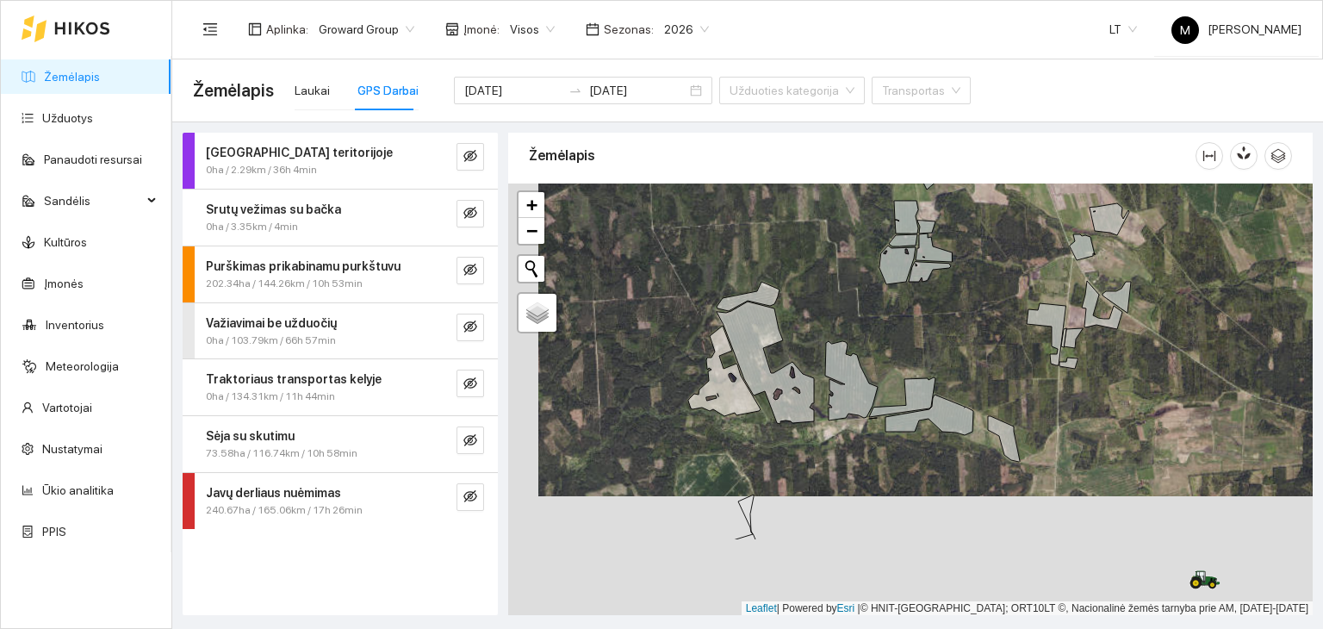
drag, startPoint x: 734, startPoint y: 529, endPoint x: 754, endPoint y: 418, distance: 112.9
click at [754, 418] on div at bounding box center [910, 400] width 805 height 433
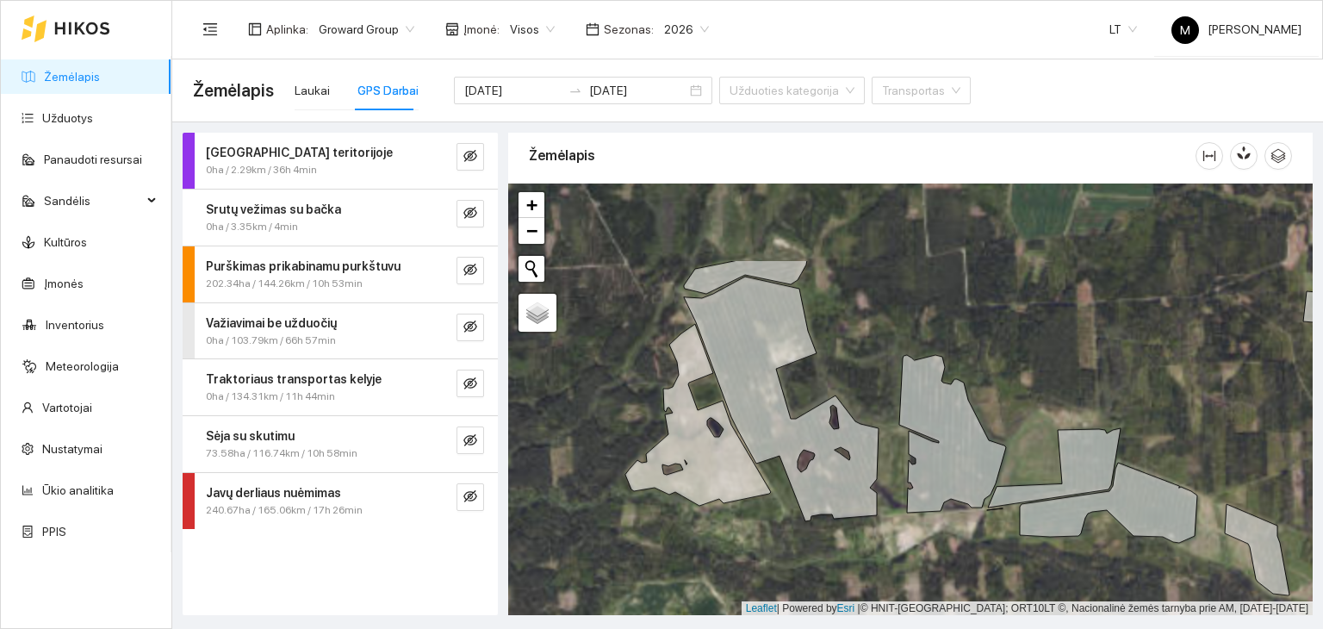
drag, startPoint x: 835, startPoint y: 310, endPoint x: 877, endPoint y: 432, distance: 128.6
click at [877, 433] on icon at bounding box center [781, 399] width 195 height 245
